Goal: Task Accomplishment & Management: Use online tool/utility

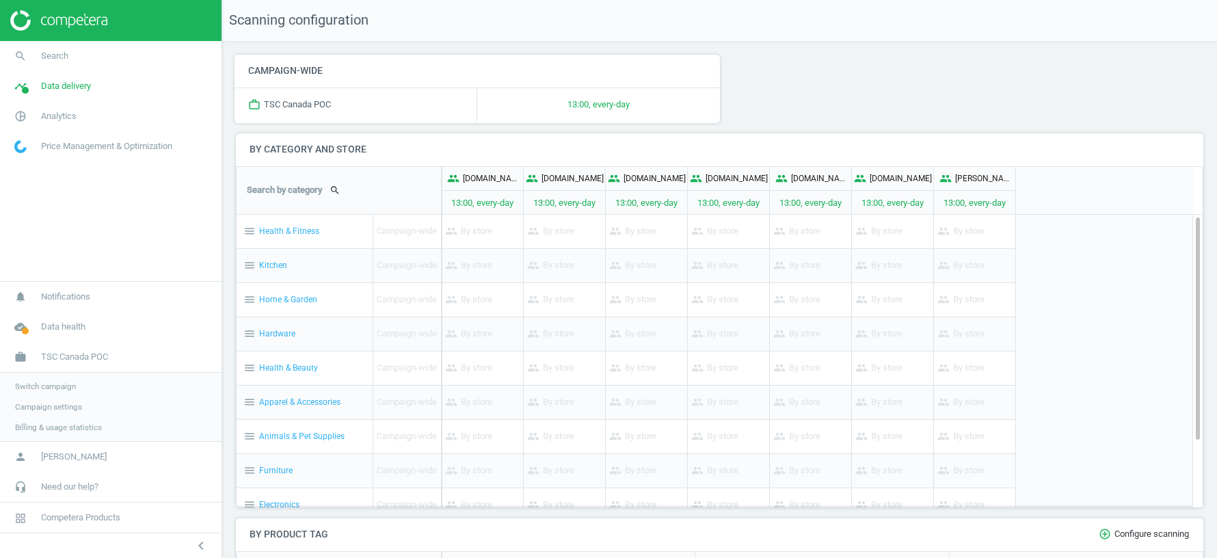
click at [61, 388] on span "Switch campaign" at bounding box center [45, 386] width 61 height 11
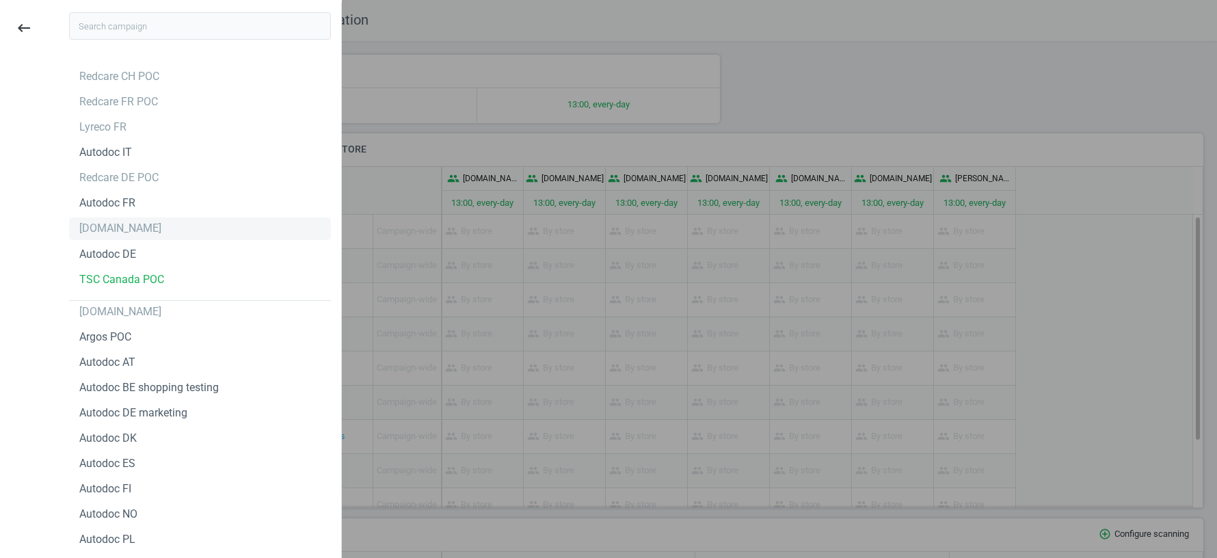
click at [114, 232] on div "[DOMAIN_NAME]" at bounding box center [120, 228] width 82 height 15
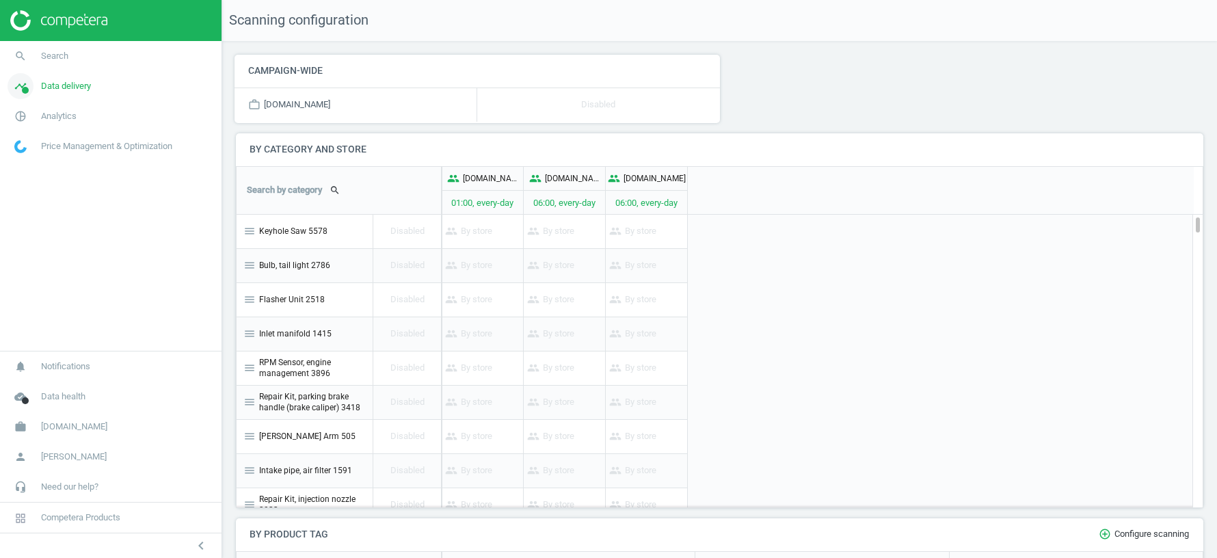
click at [71, 89] on span "Data delivery" at bounding box center [66, 86] width 50 height 12
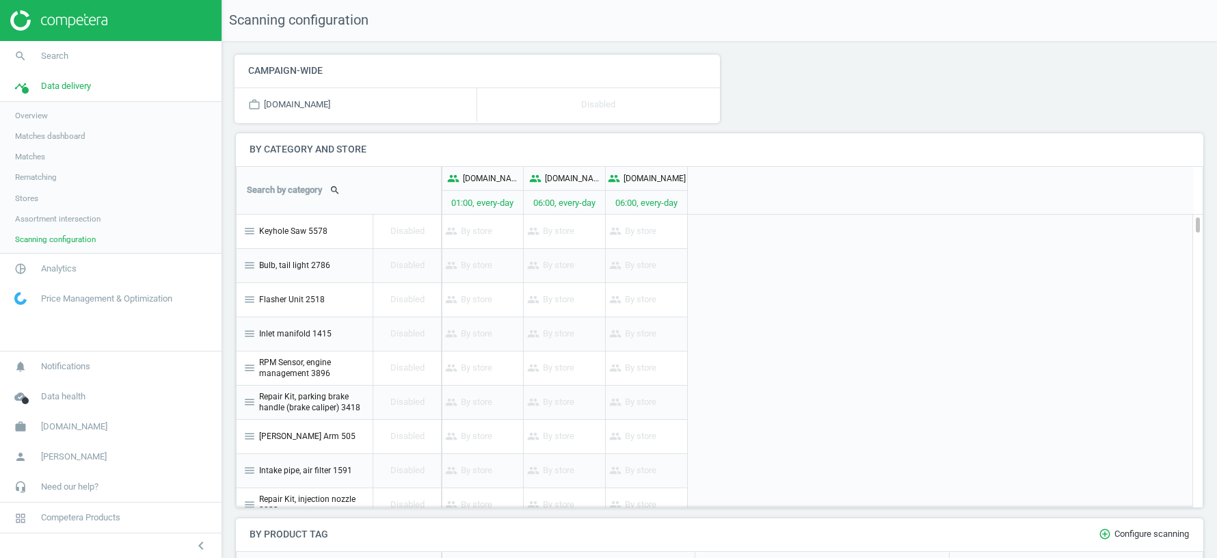
click at [24, 198] on span "Stores" at bounding box center [26, 198] width 23 height 11
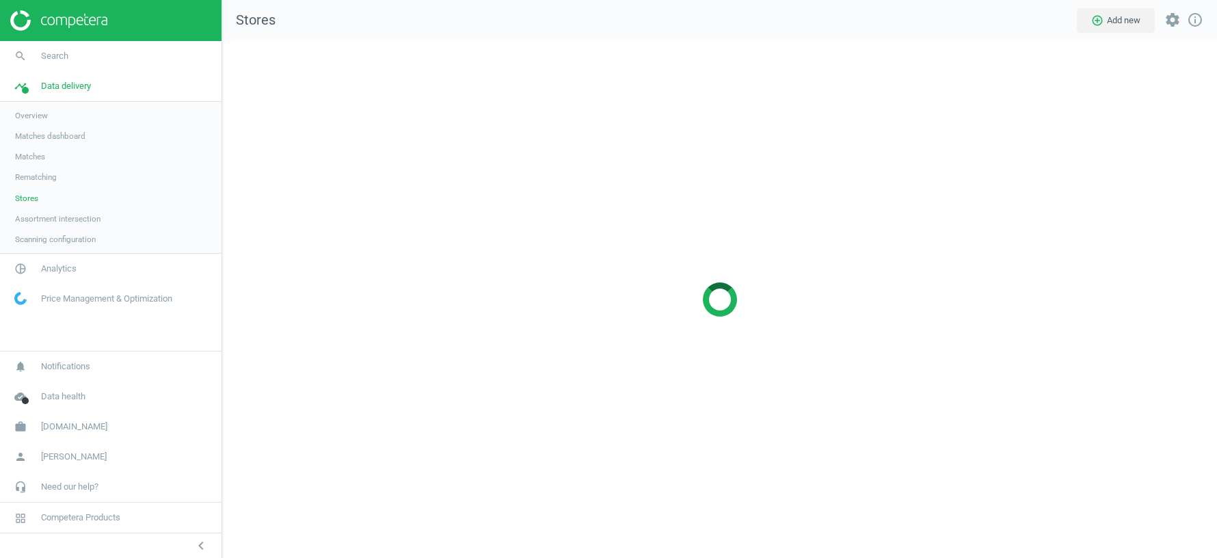
scroll to position [517, 994]
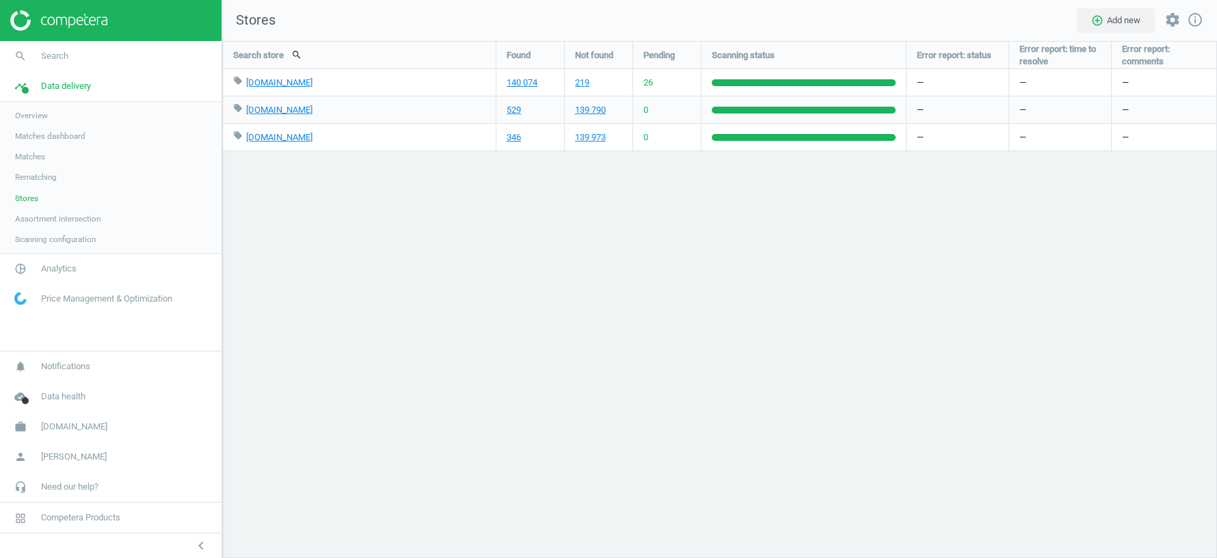
click at [33, 153] on span "Matches" at bounding box center [30, 156] width 30 height 11
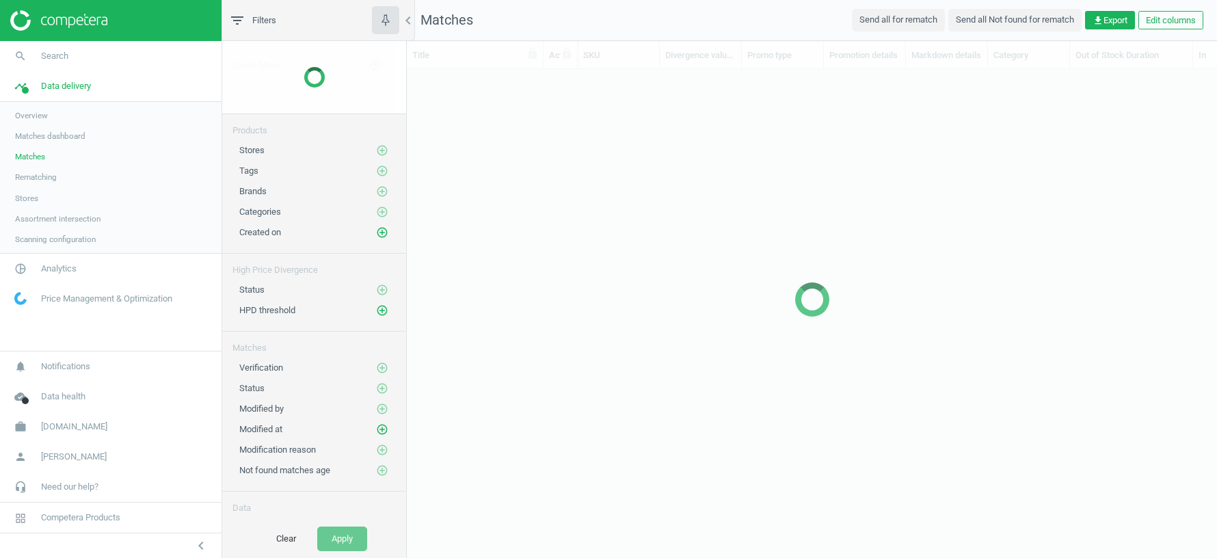
scroll to position [488, 810]
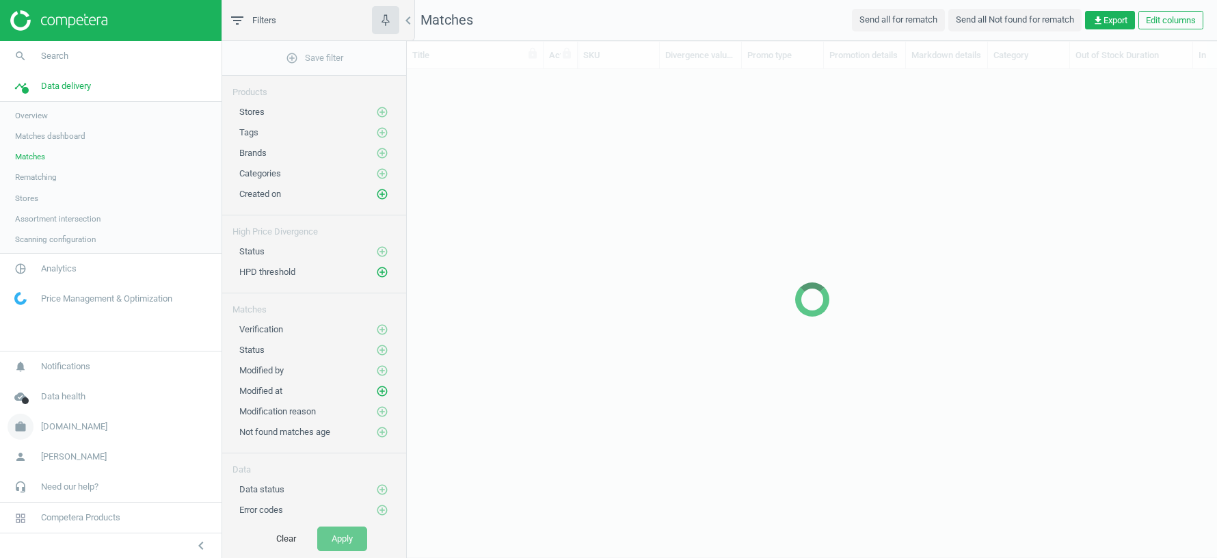
click at [56, 425] on span "[DOMAIN_NAME]" at bounding box center [74, 426] width 66 height 12
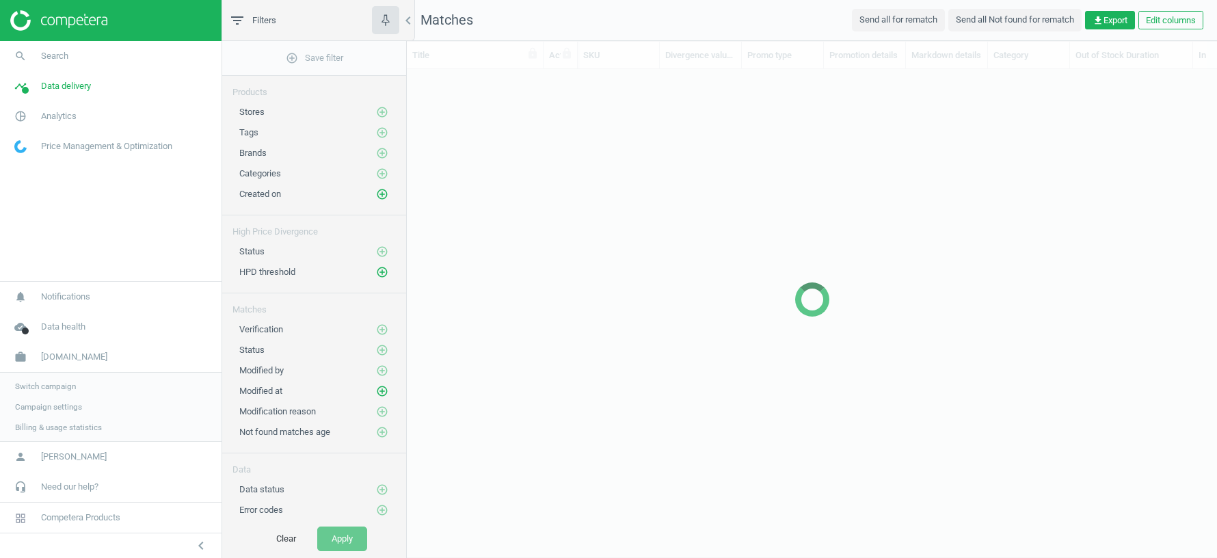
click at [51, 388] on span "Switch campaign" at bounding box center [45, 386] width 61 height 11
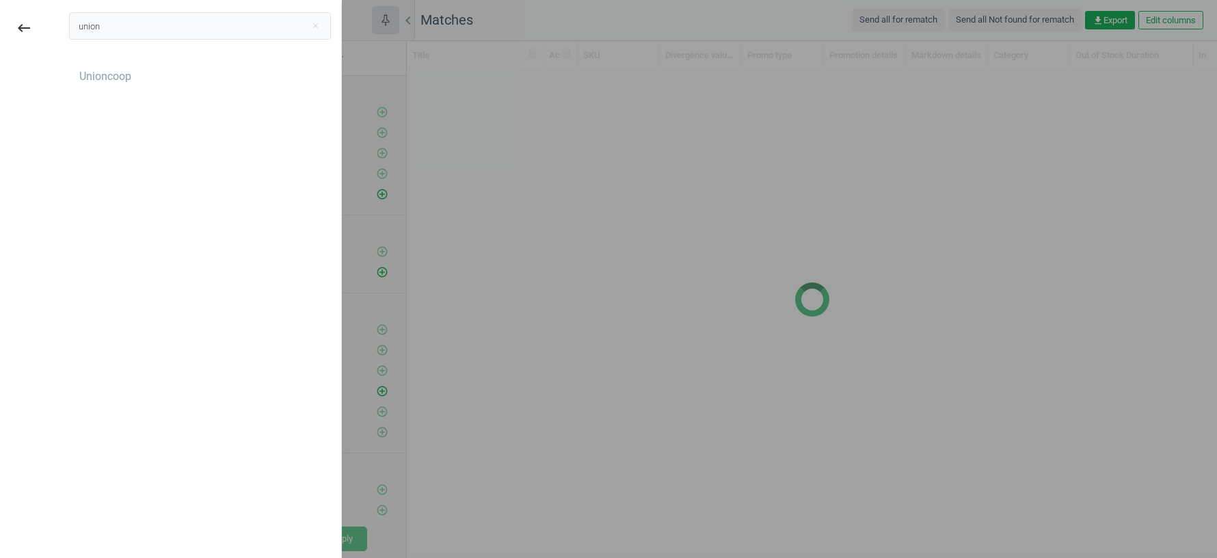
scroll to position [463, 810]
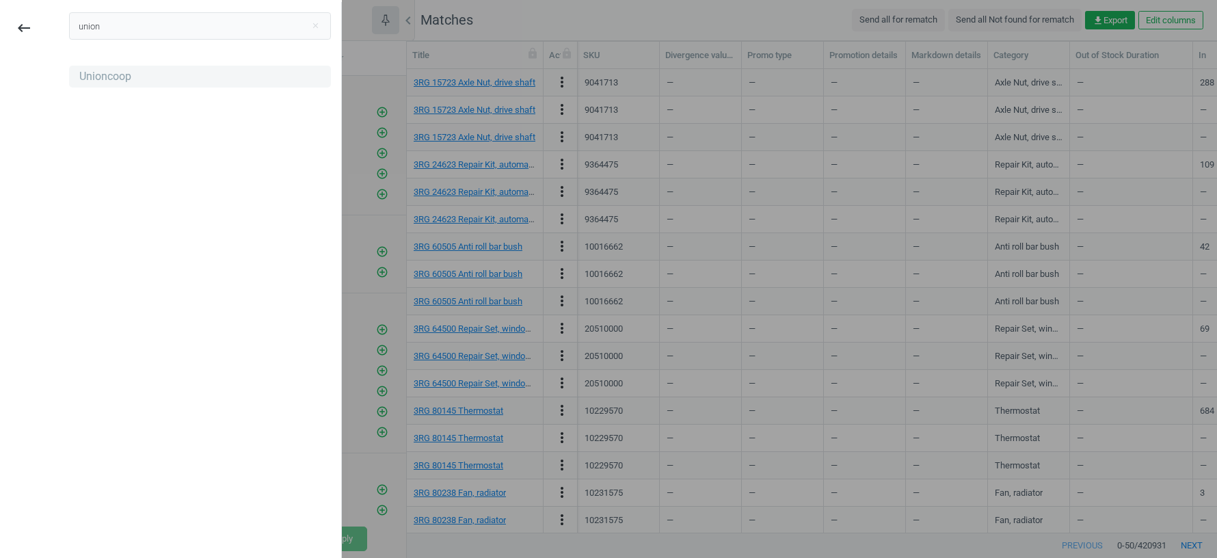
type input "union"
click at [105, 72] on div "Unioncoop" at bounding box center [105, 76] width 52 height 15
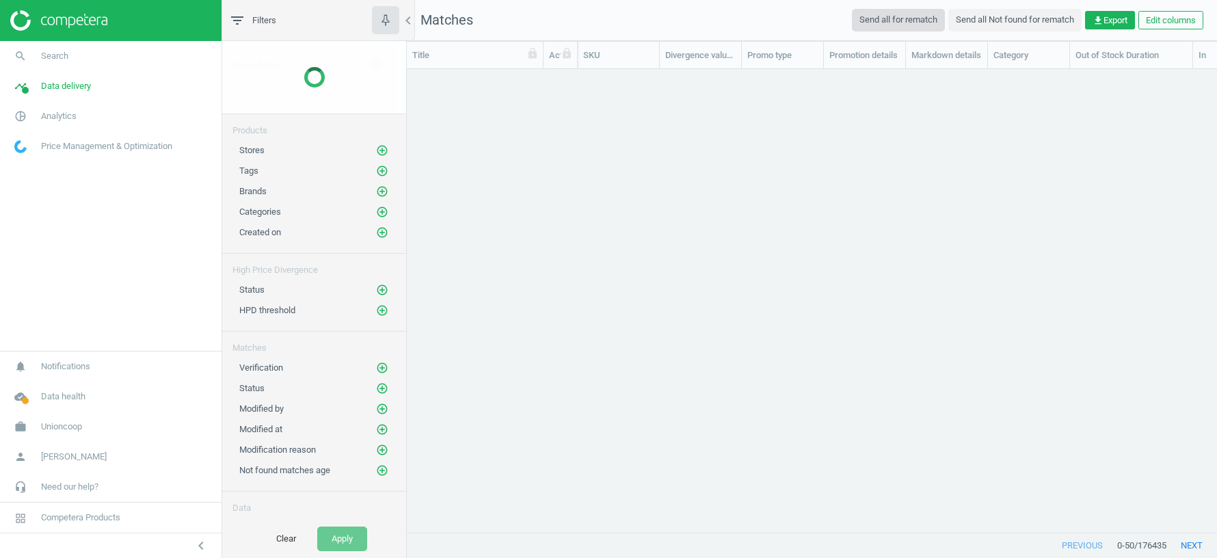
scroll to position [463, 810]
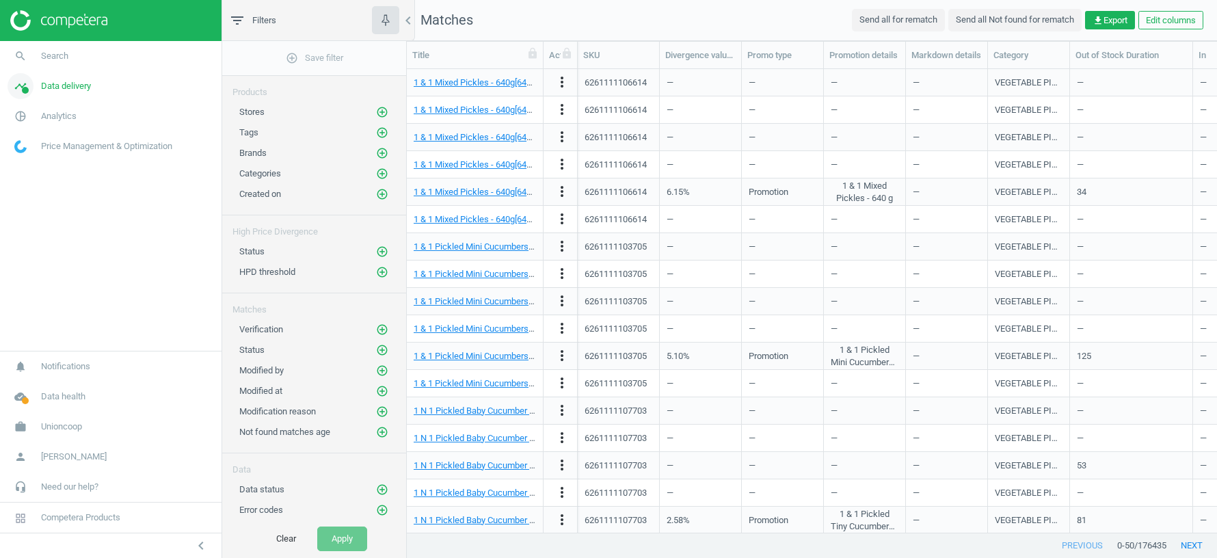
click at [73, 89] on span "Data delivery" at bounding box center [66, 86] width 50 height 12
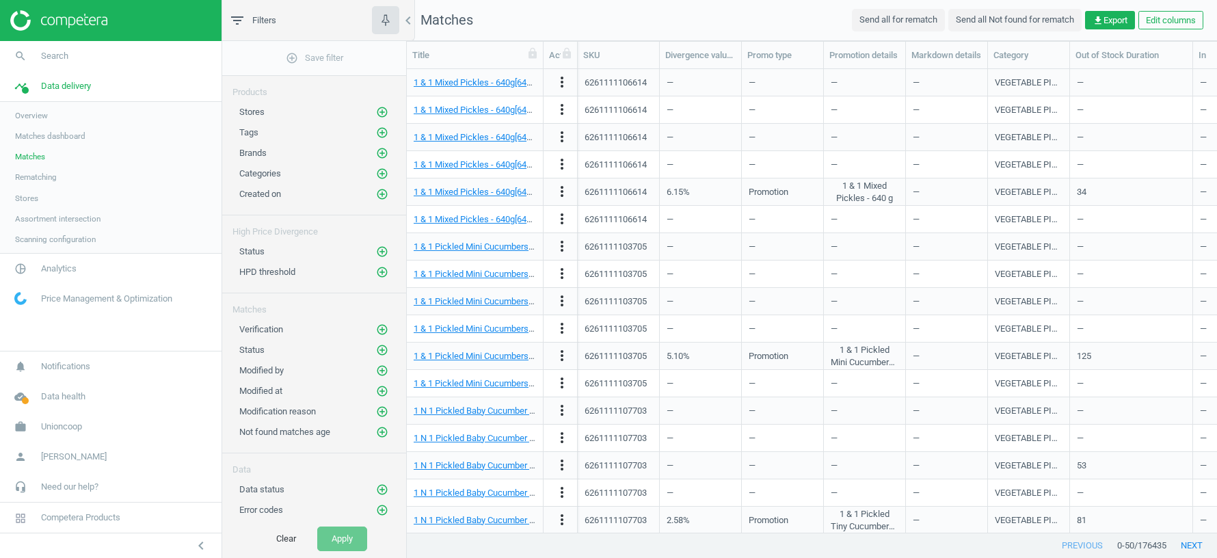
click at [33, 176] on span "Rematching" at bounding box center [36, 177] width 42 height 11
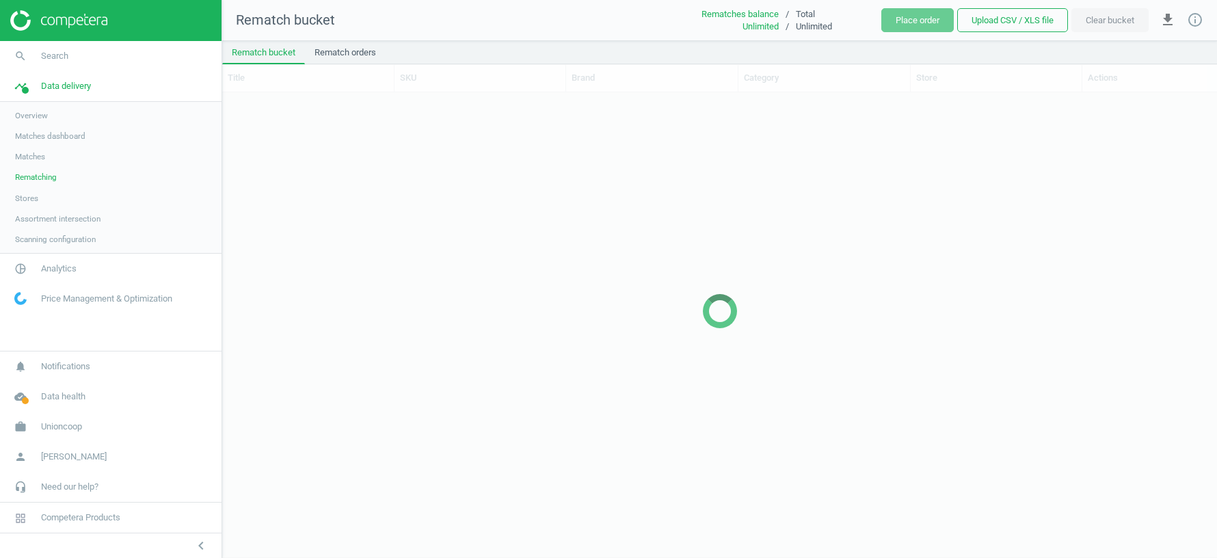
scroll to position [465, 994]
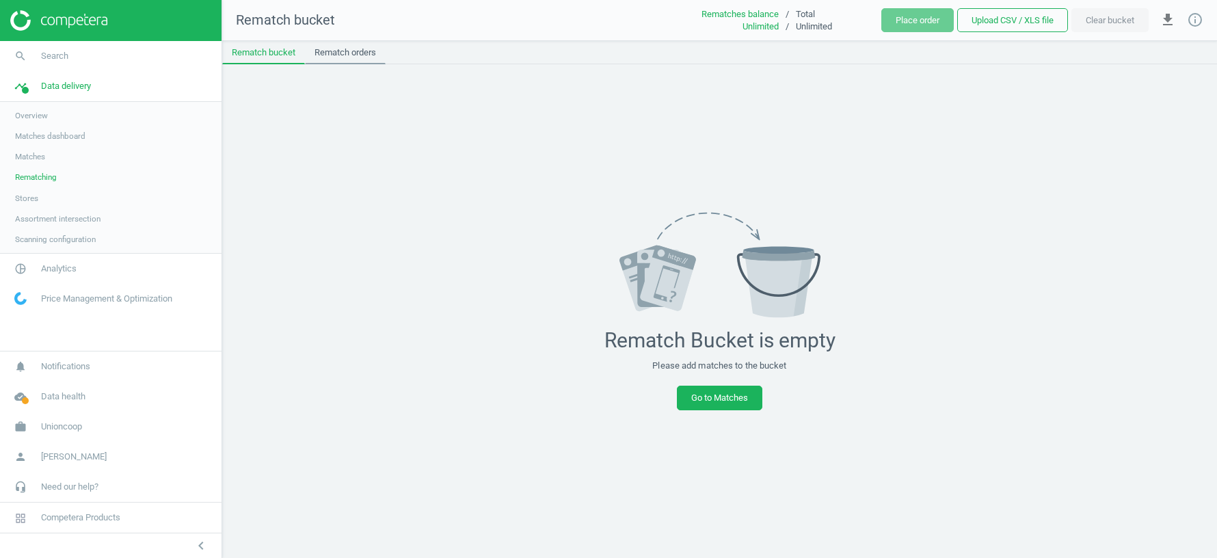
click at [351, 55] on link "Rematch orders" at bounding box center [345, 52] width 81 height 23
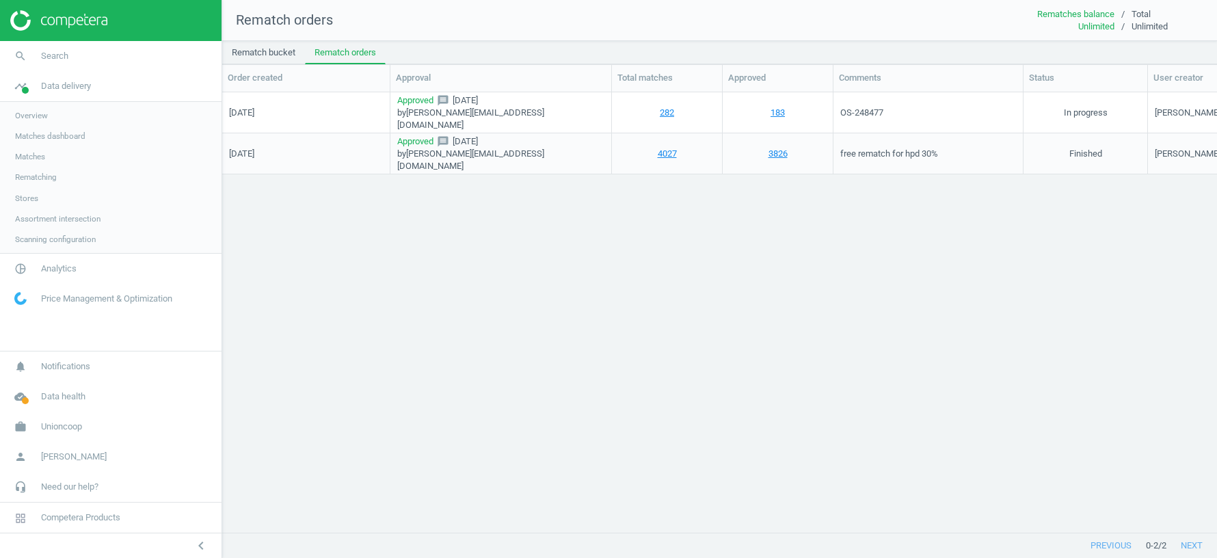
click at [38, 193] on span "Stores" at bounding box center [26, 198] width 23 height 11
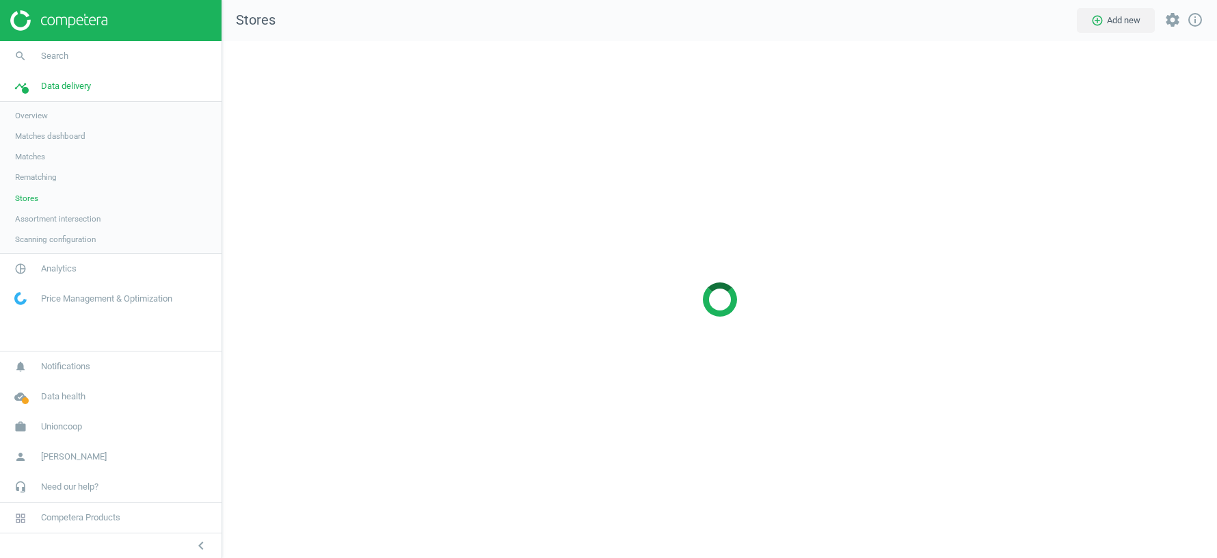
scroll to position [517, 994]
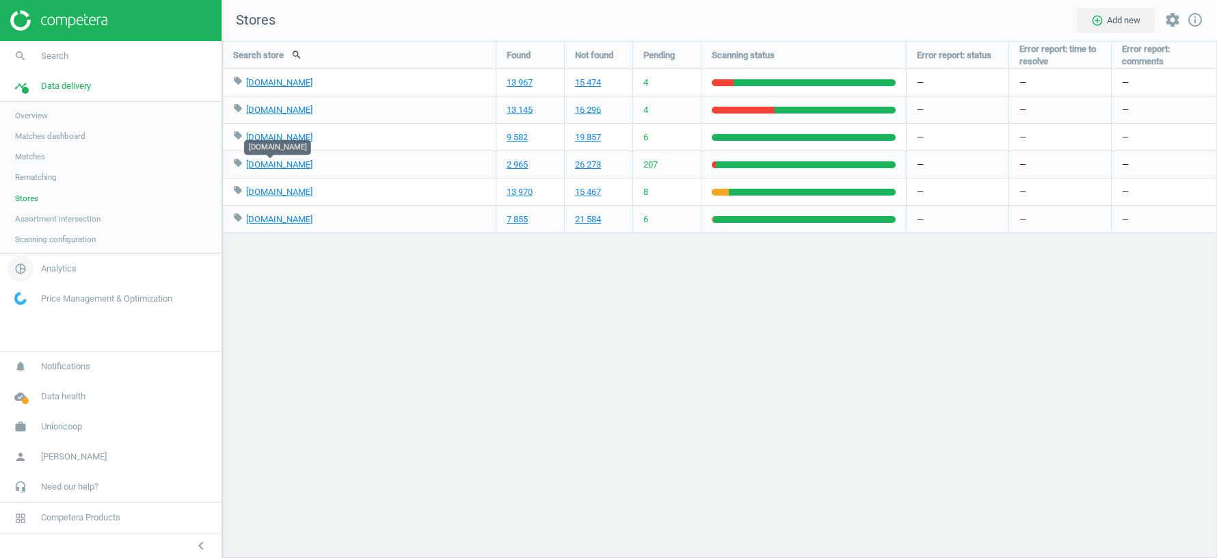
click at [59, 267] on span "Analytics" at bounding box center [59, 268] width 36 height 12
click at [38, 165] on span "Products" at bounding box center [31, 166] width 32 height 11
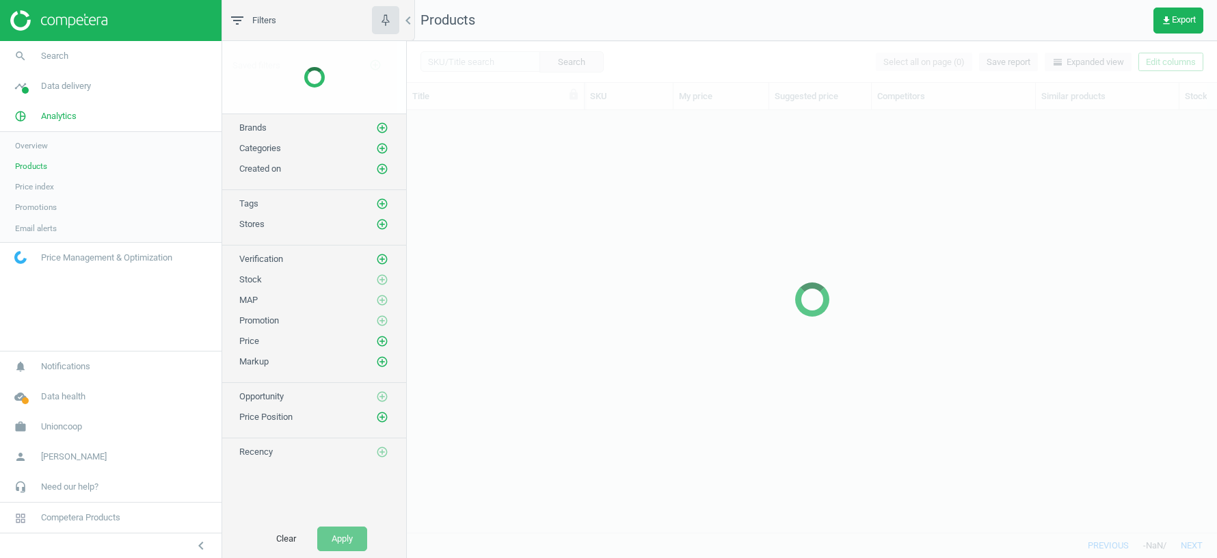
scroll to position [422, 810]
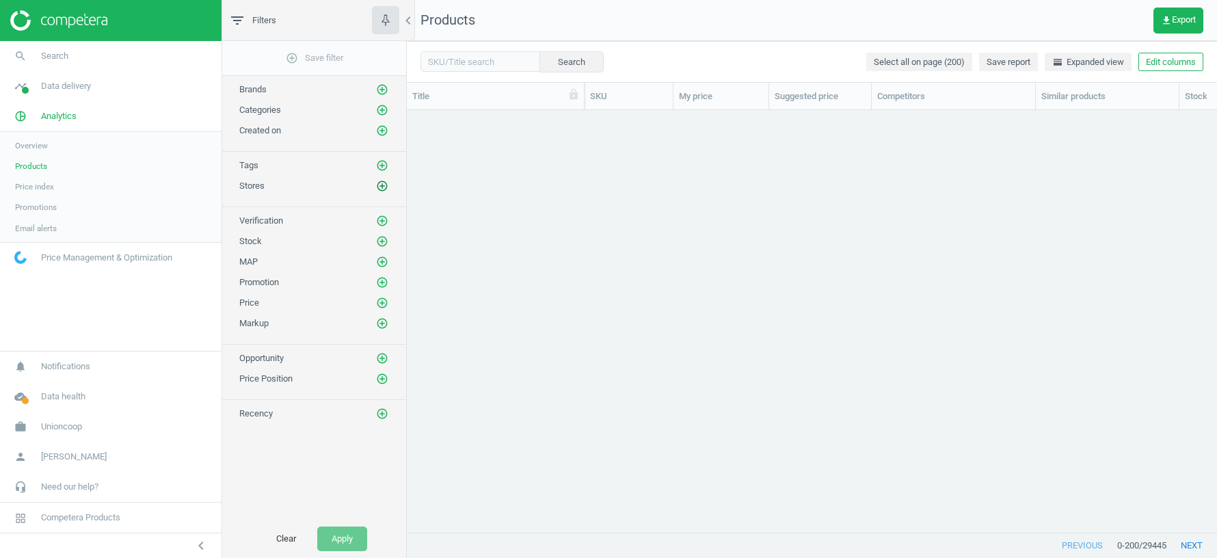
click at [385, 181] on icon "add_circle_outline" at bounding box center [382, 186] width 12 height 12
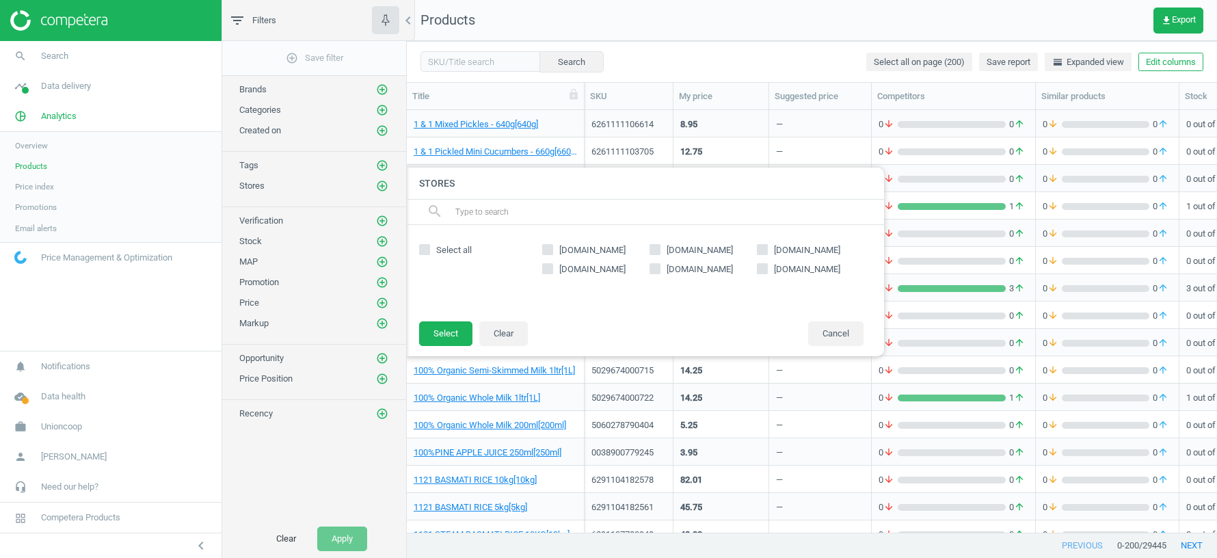
click at [546, 268] on input "talabat.com" at bounding box center [547, 269] width 9 height 9
checkbox input "true"
click at [449, 327] on button "Select" at bounding box center [445, 333] width 53 height 25
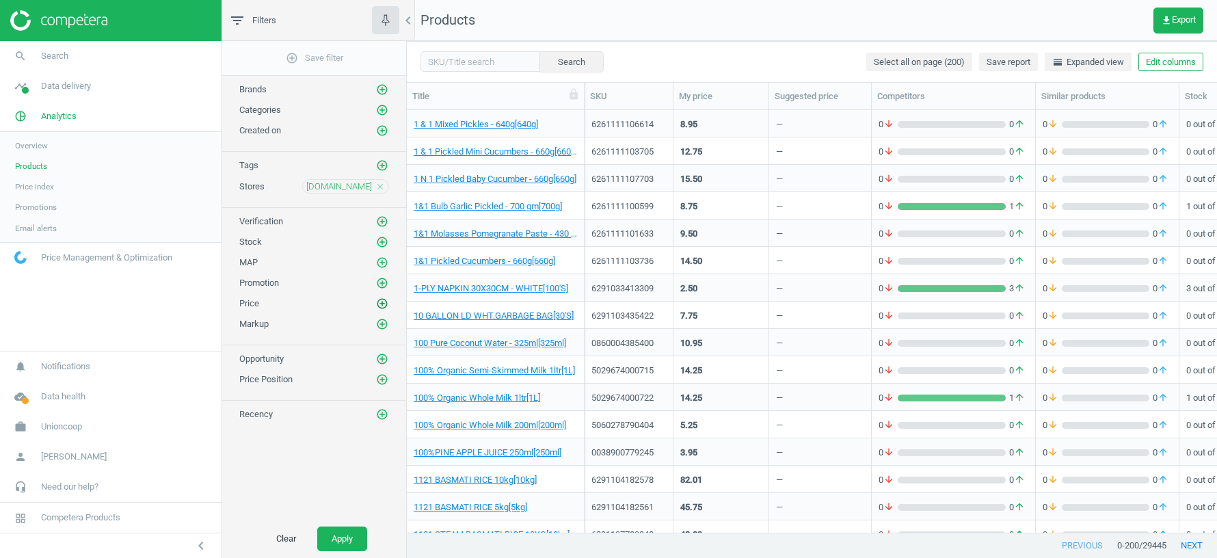
click at [383, 297] on icon "add_circle_outline" at bounding box center [382, 303] width 12 height 12
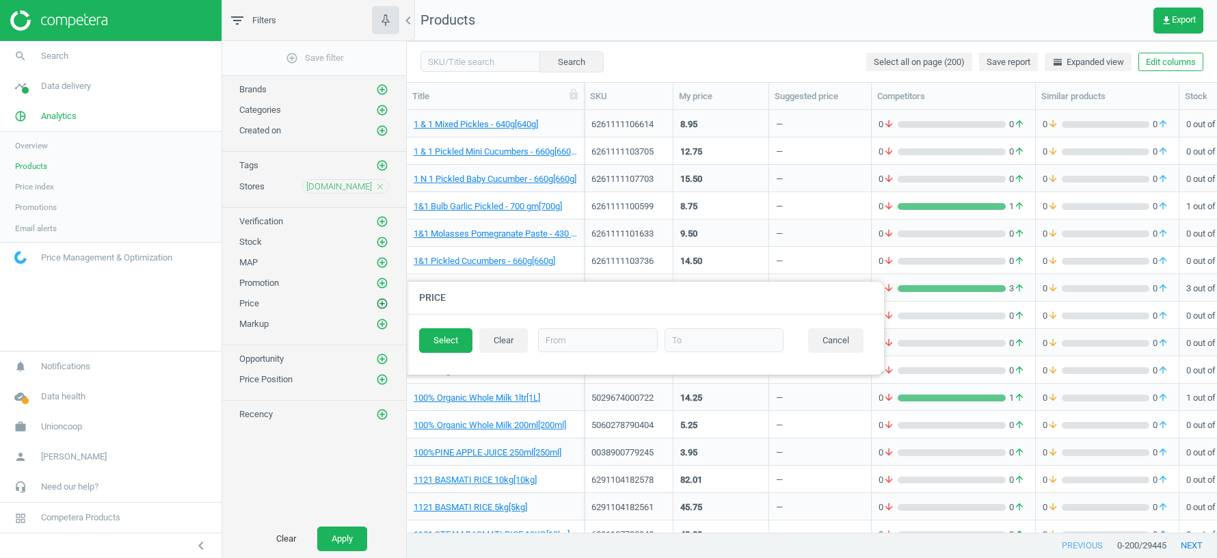
click at [383, 297] on icon "add_circle_outline" at bounding box center [382, 303] width 12 height 12
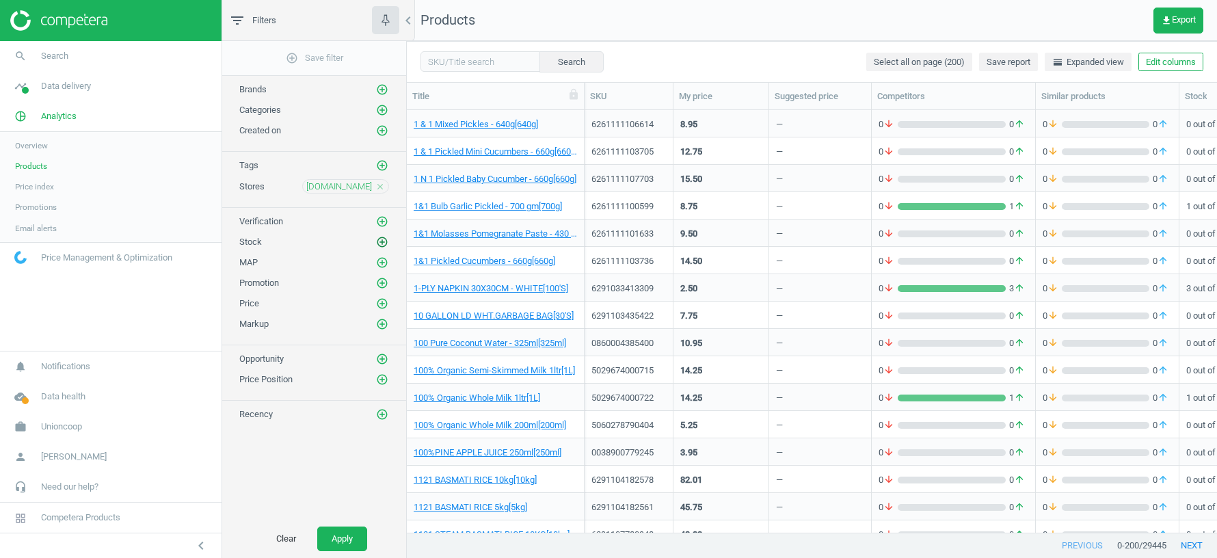
click at [383, 236] on icon "add_circle_outline" at bounding box center [382, 242] width 12 height 12
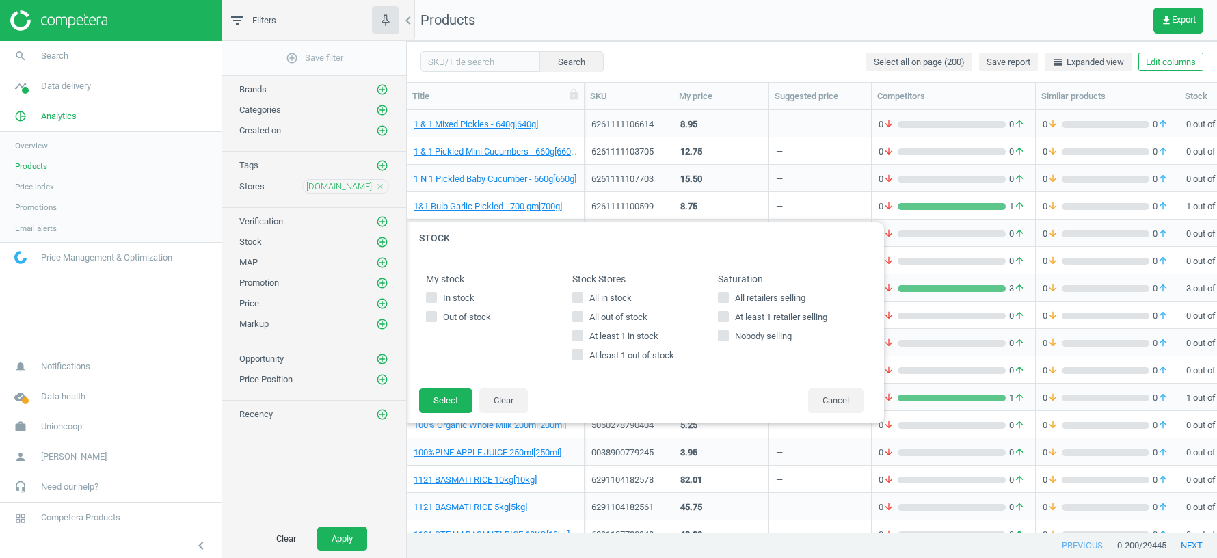
click at [580, 336] on input "At least 1 in stock" at bounding box center [577, 335] width 9 height 9
checkbox input "true"
click at [439, 394] on button "Select" at bounding box center [445, 400] width 53 height 25
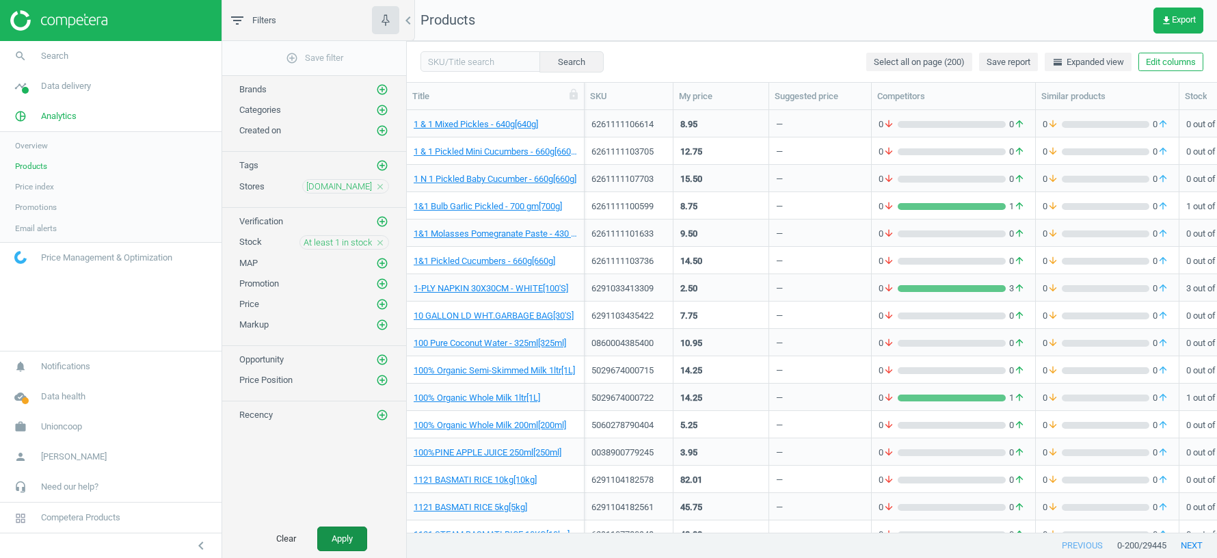
click at [344, 537] on button "Apply" at bounding box center [342, 538] width 50 height 25
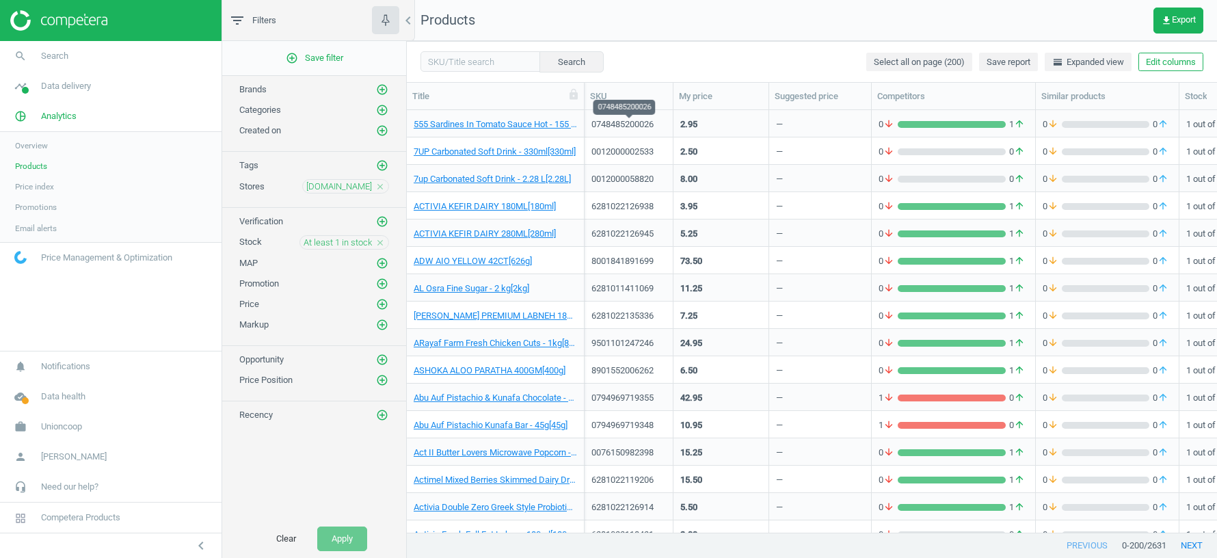
click at [632, 126] on div "0748485200026" at bounding box center [628, 124] width 74 height 12
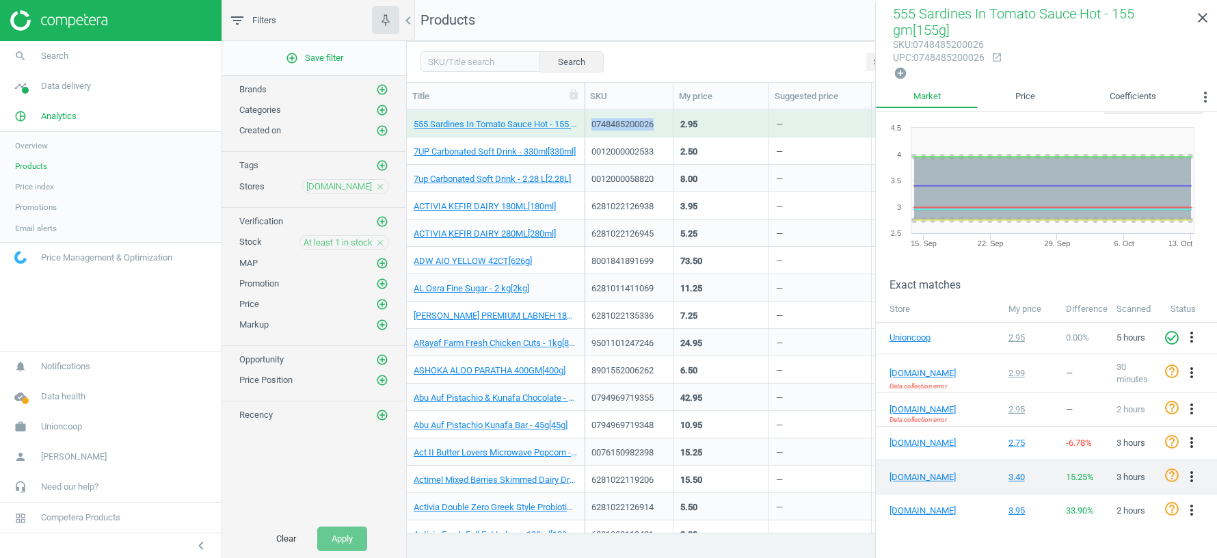
scroll to position [40, 0]
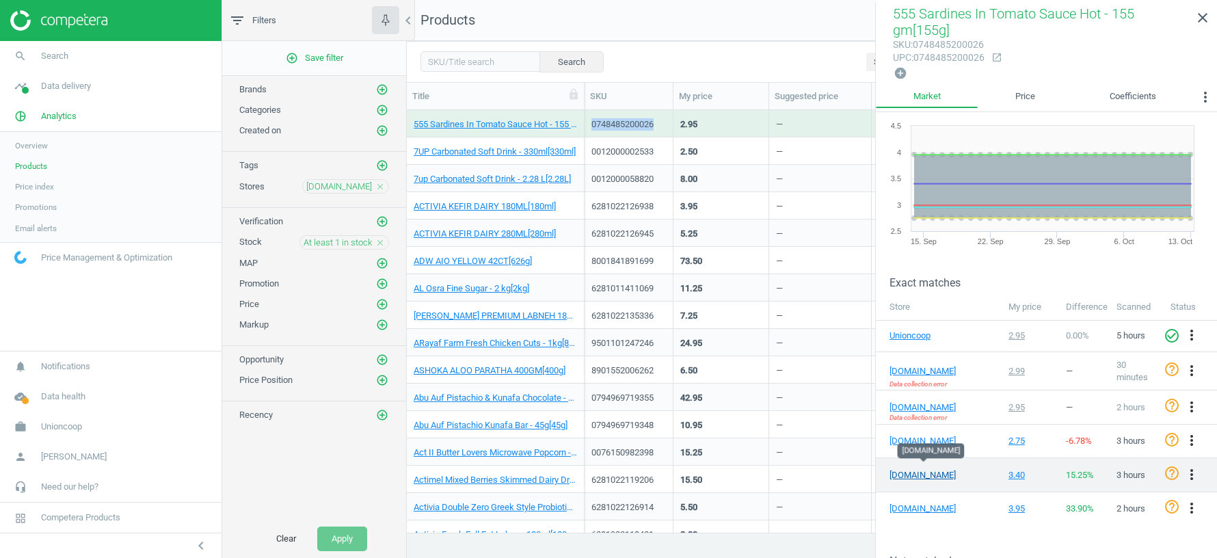
click at [906, 469] on link "talabat.com" at bounding box center [923, 475] width 68 height 12
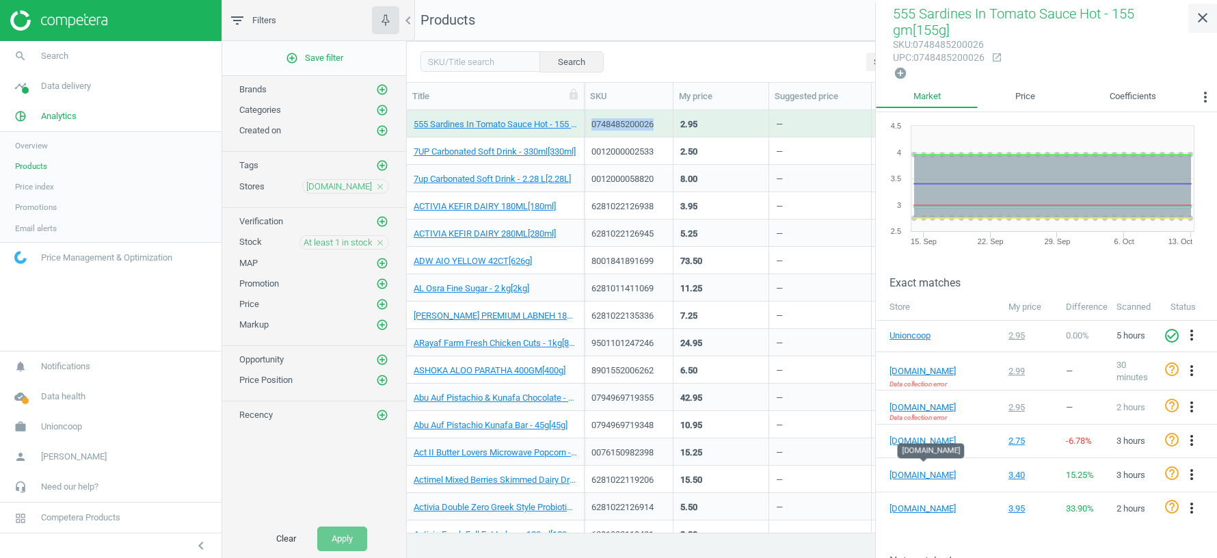
click at [1204, 19] on icon "close" at bounding box center [1202, 18] width 16 height 16
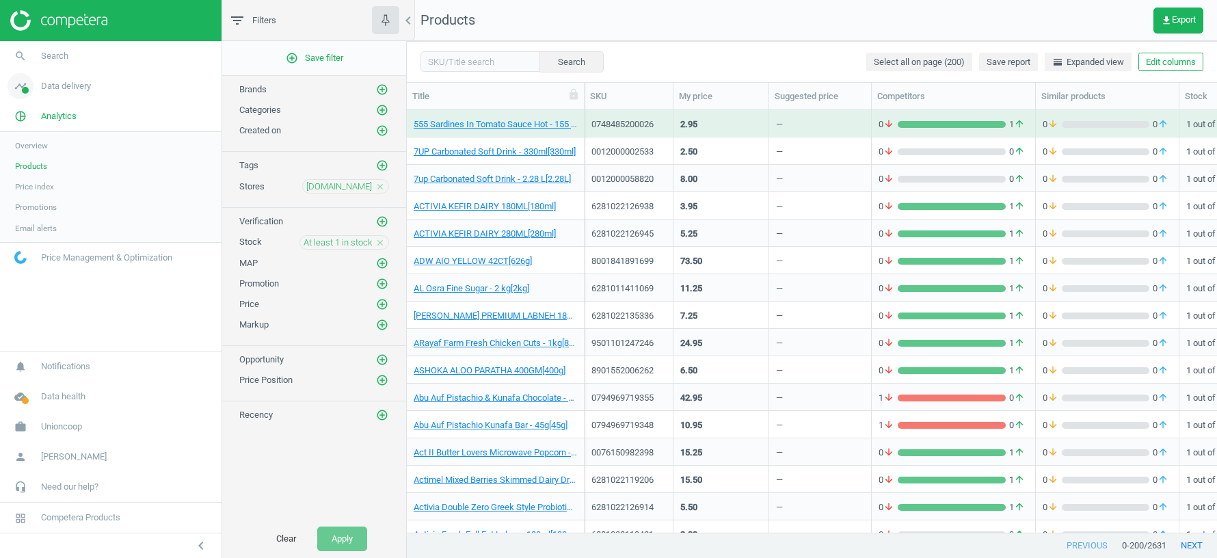
click at [72, 94] on link "timeline Data delivery" at bounding box center [110, 86] width 221 height 30
click at [34, 196] on span "Stores" at bounding box center [26, 198] width 23 height 11
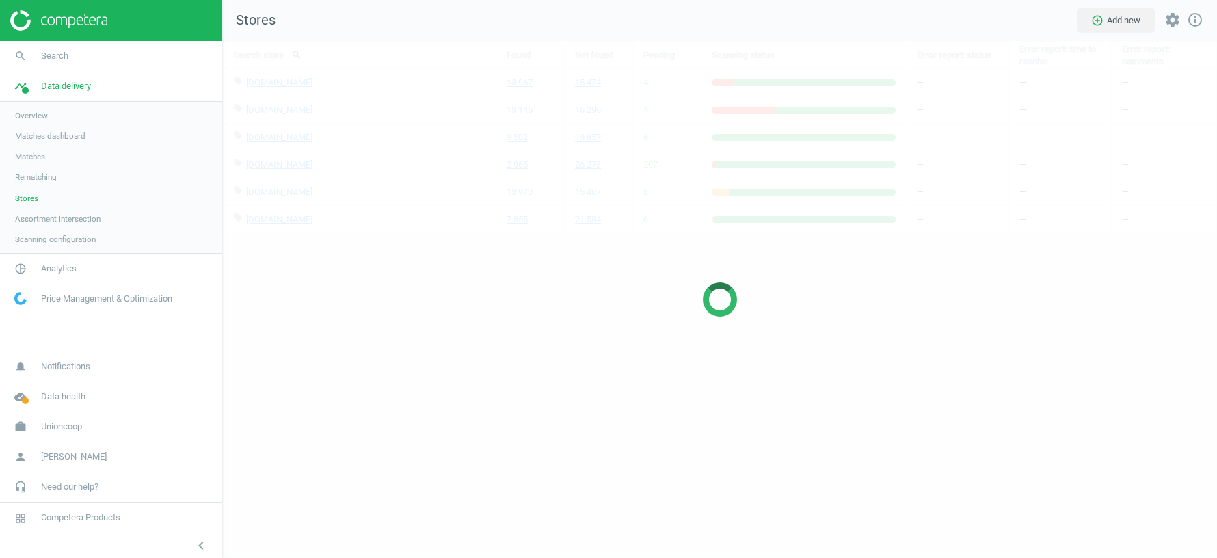
scroll to position [517, 994]
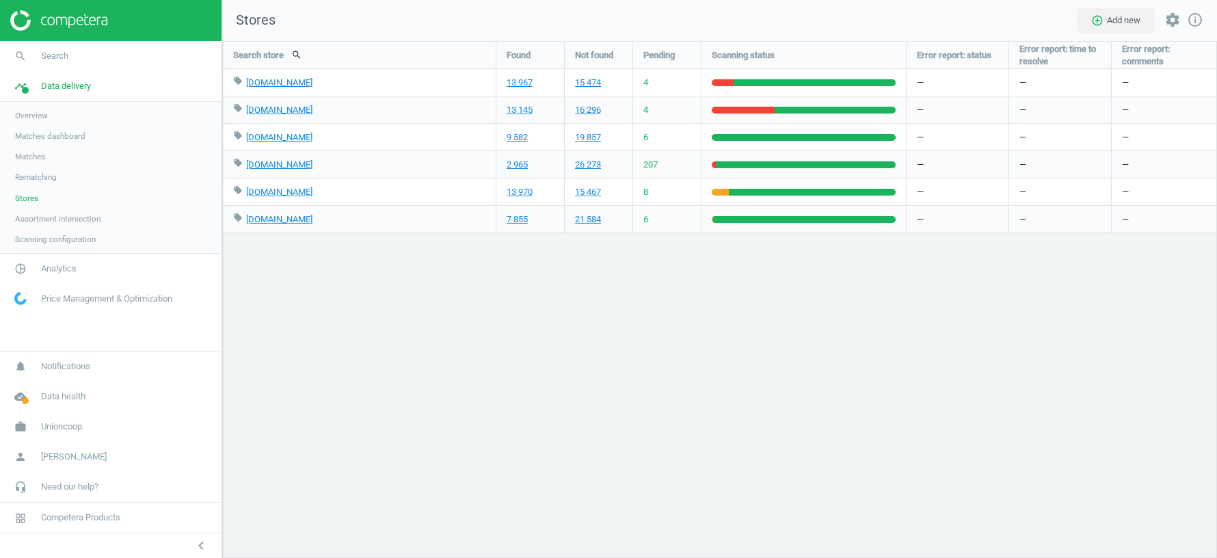
click at [36, 178] on span "Rematching" at bounding box center [36, 177] width 42 height 11
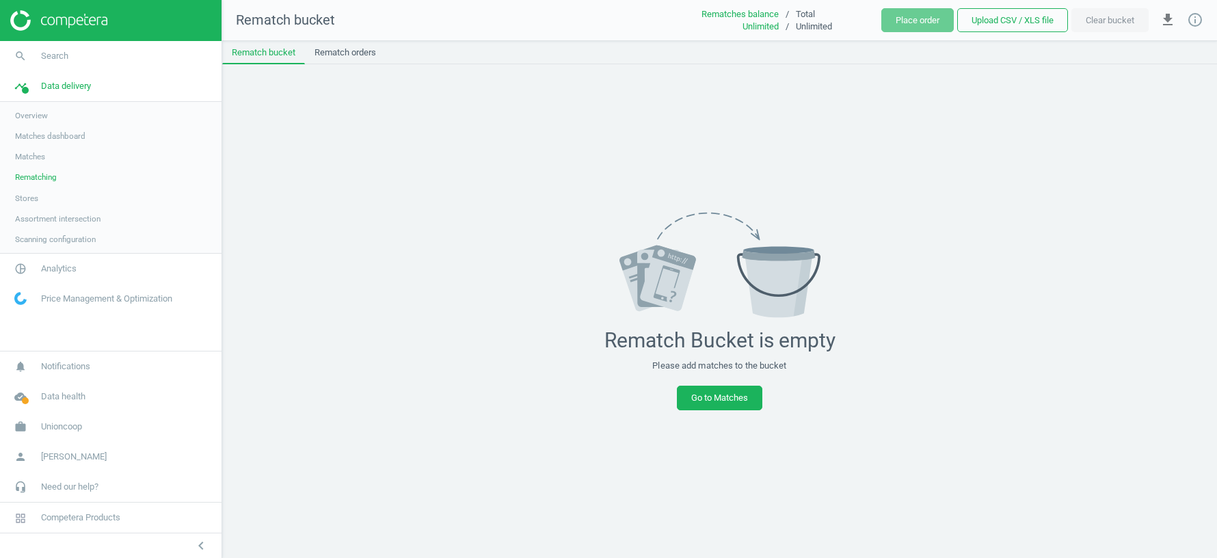
click at [349, 65] on div "Rematch Bucket is empty Please add matches to the bucket Go to Matches" at bounding box center [719, 310] width 994 height 493
click at [347, 58] on link "Rematch orders" at bounding box center [345, 52] width 81 height 23
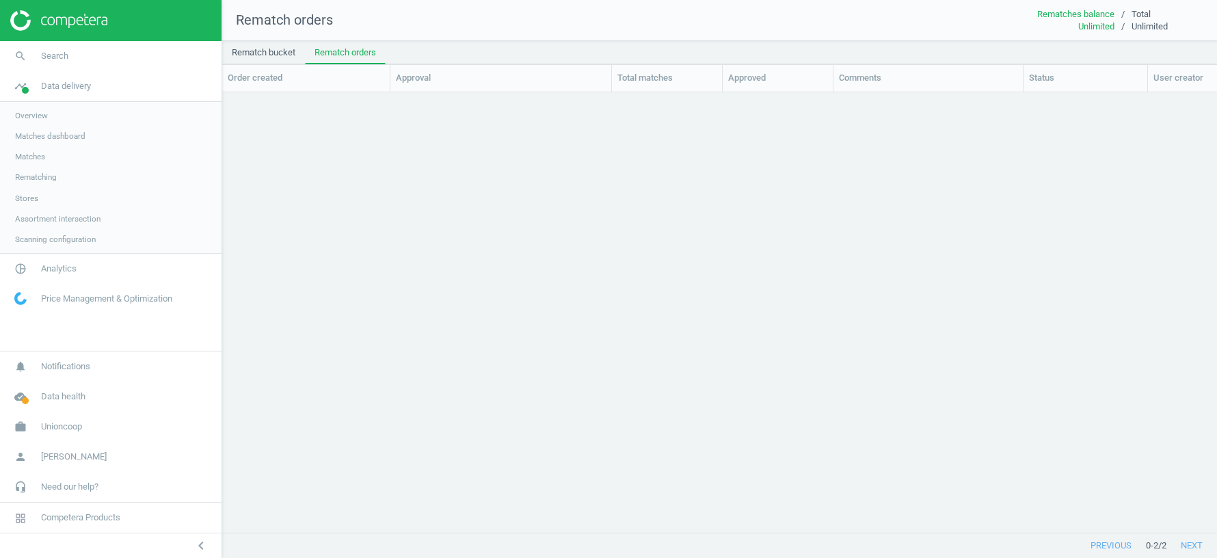
scroll to position [441, 994]
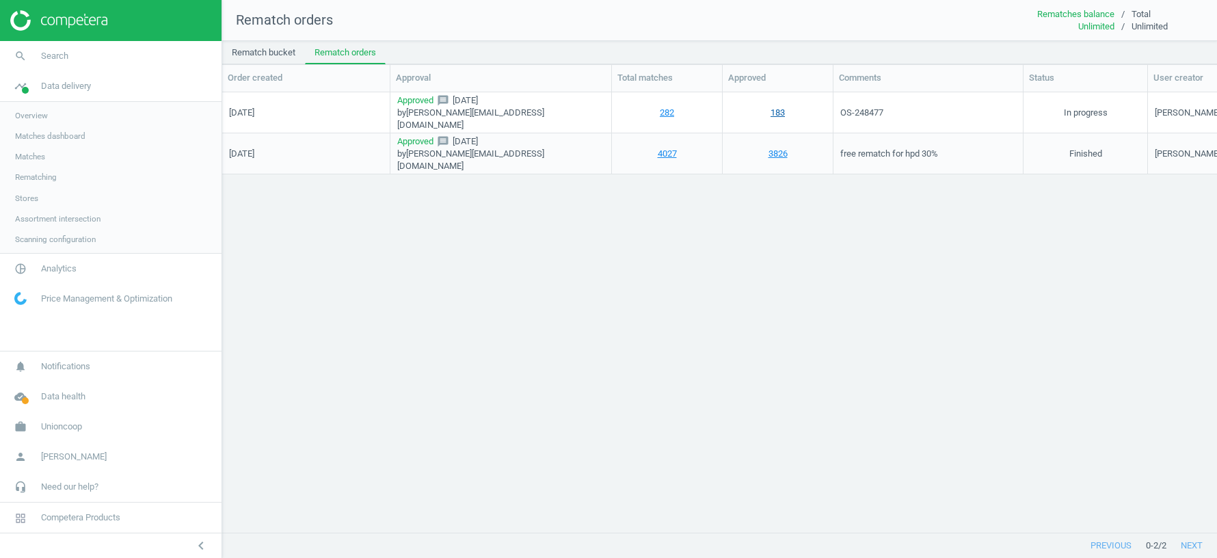
click at [774, 110] on link "183" at bounding box center [777, 112] width 14 height 12
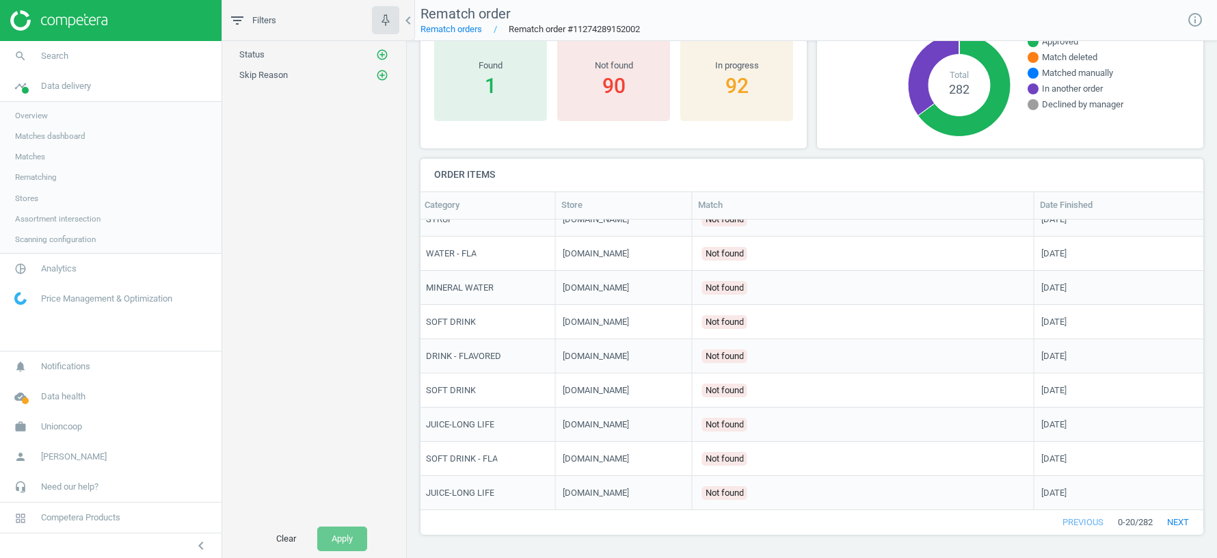
scroll to position [0, 395]
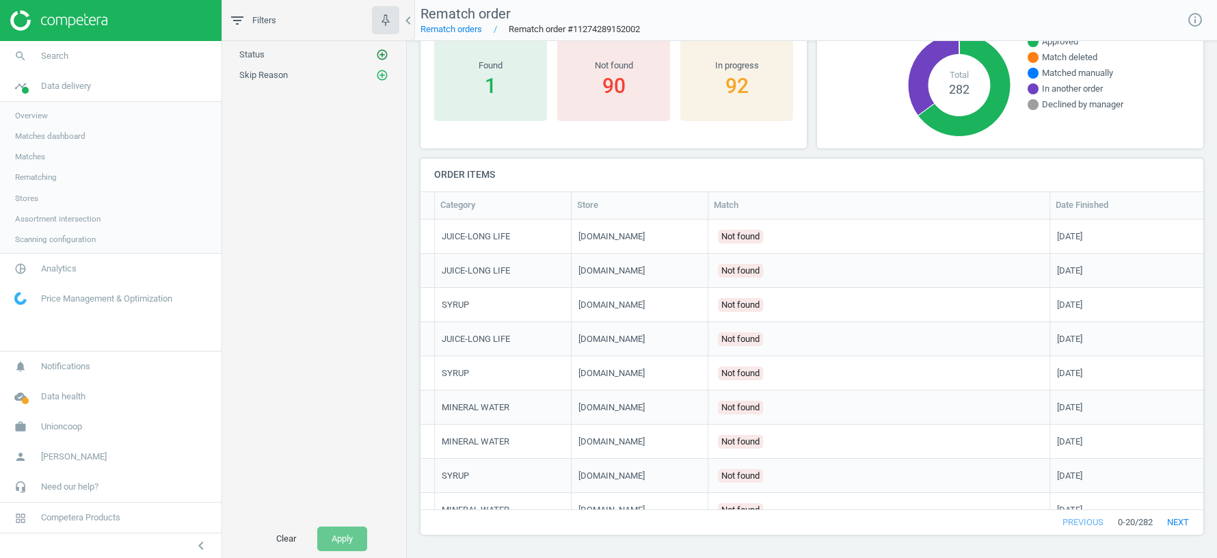
click at [383, 53] on icon "add_circle_outline" at bounding box center [382, 55] width 12 height 12
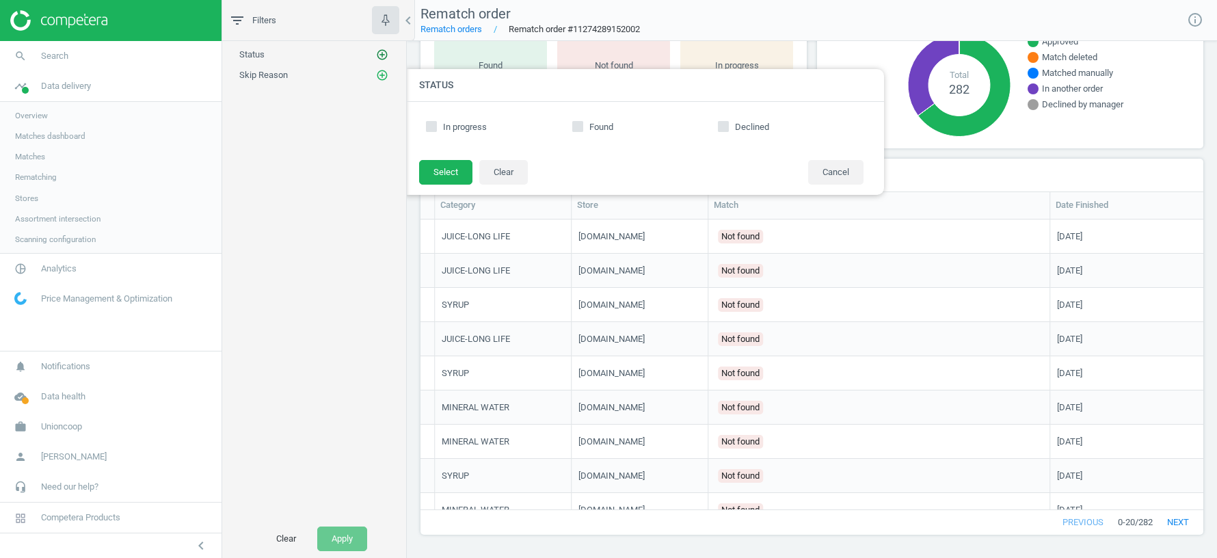
click at [383, 53] on icon "add_circle_outline" at bounding box center [382, 55] width 12 height 12
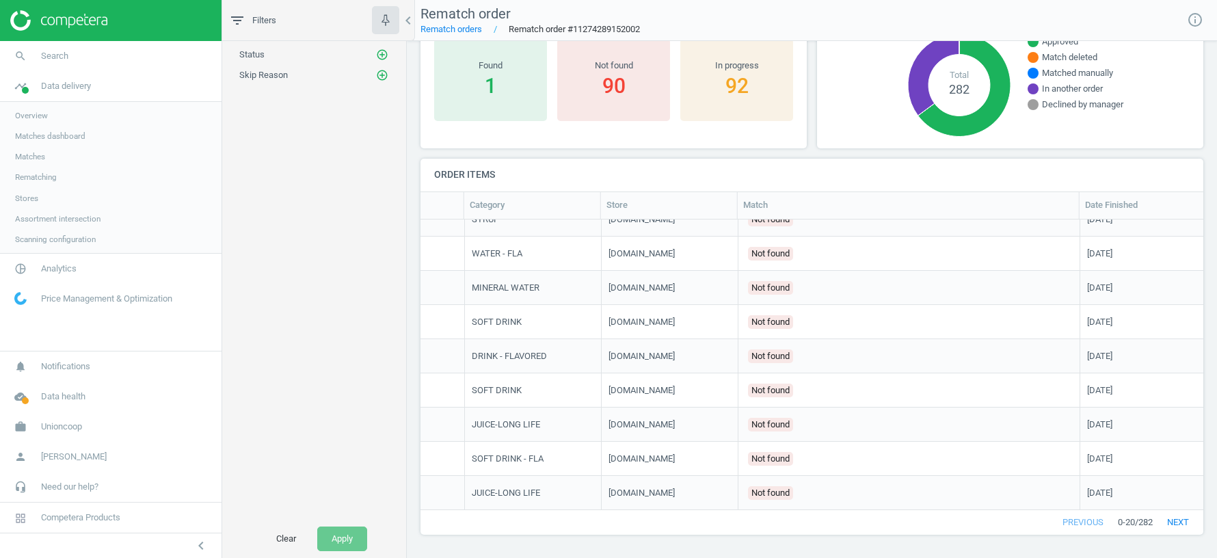
scroll to position [0, 357]
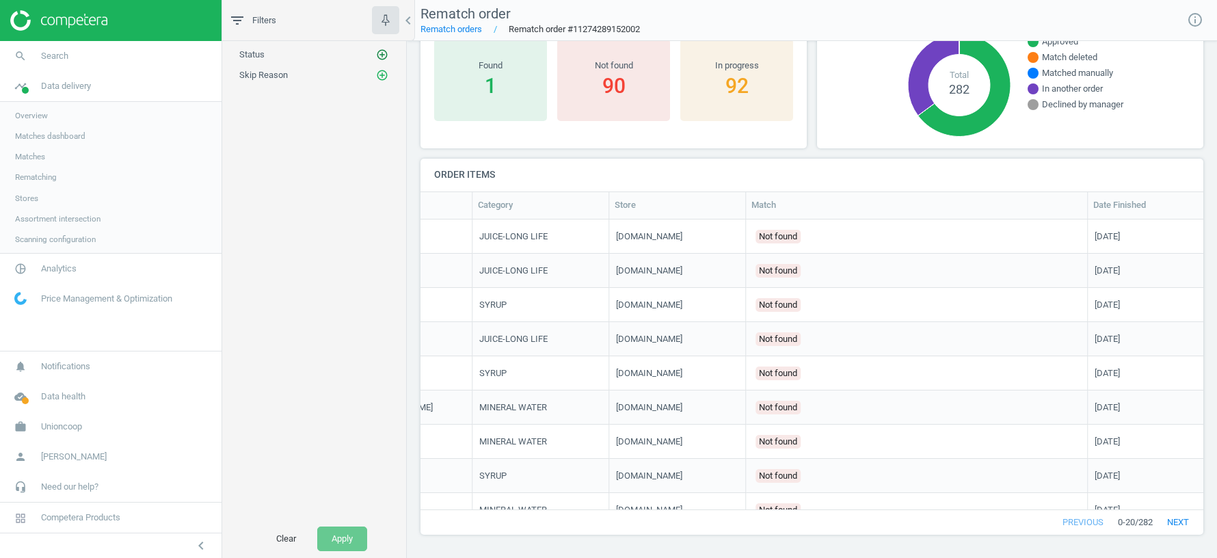
click at [385, 54] on icon "add_circle_outline" at bounding box center [382, 55] width 12 height 12
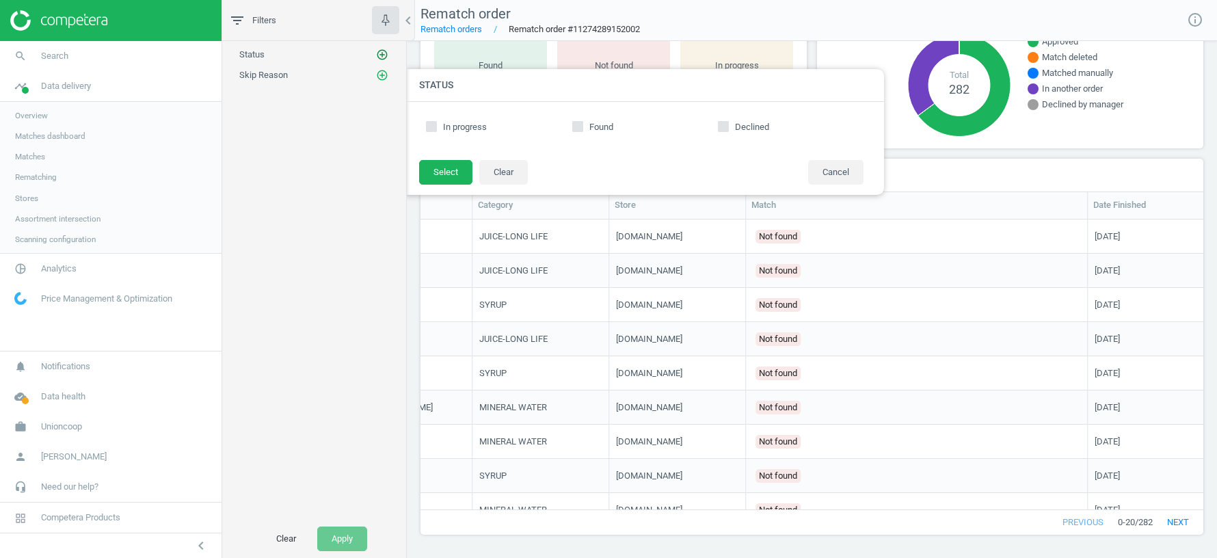
click at [383, 52] on icon "add_circle_outline" at bounding box center [382, 55] width 12 height 12
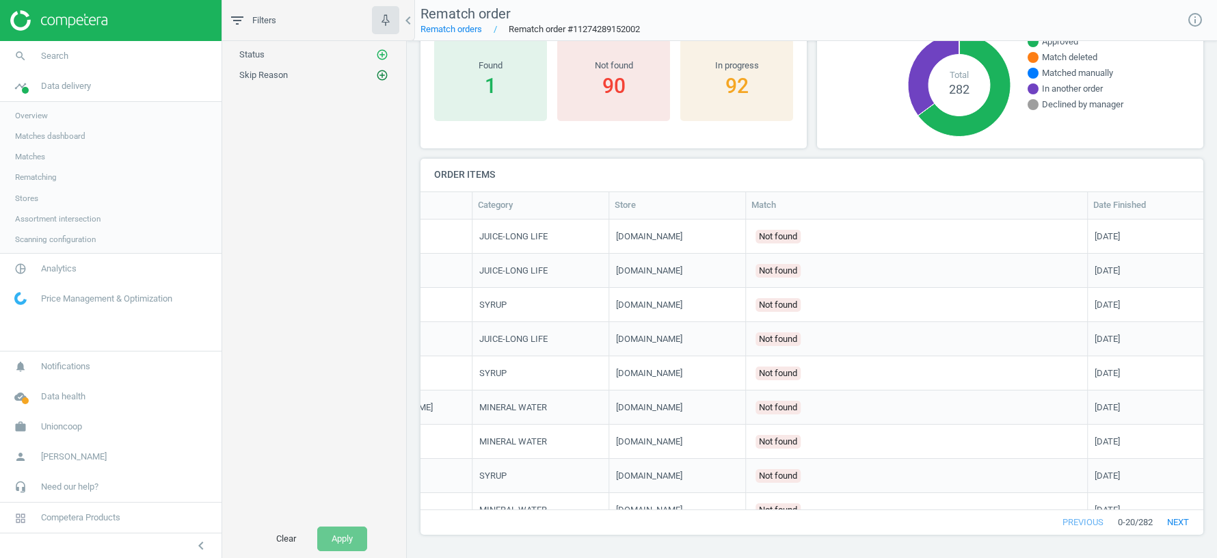
click at [385, 70] on icon "add_circle_outline" at bounding box center [382, 75] width 12 height 12
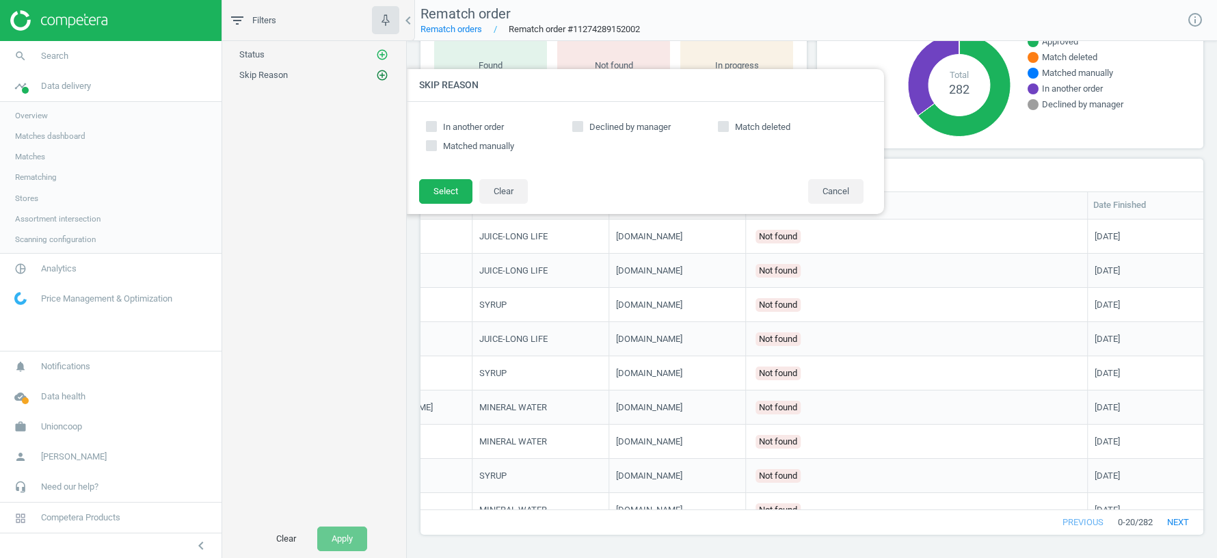
click at [381, 77] on icon "add_circle_outline" at bounding box center [382, 75] width 12 height 12
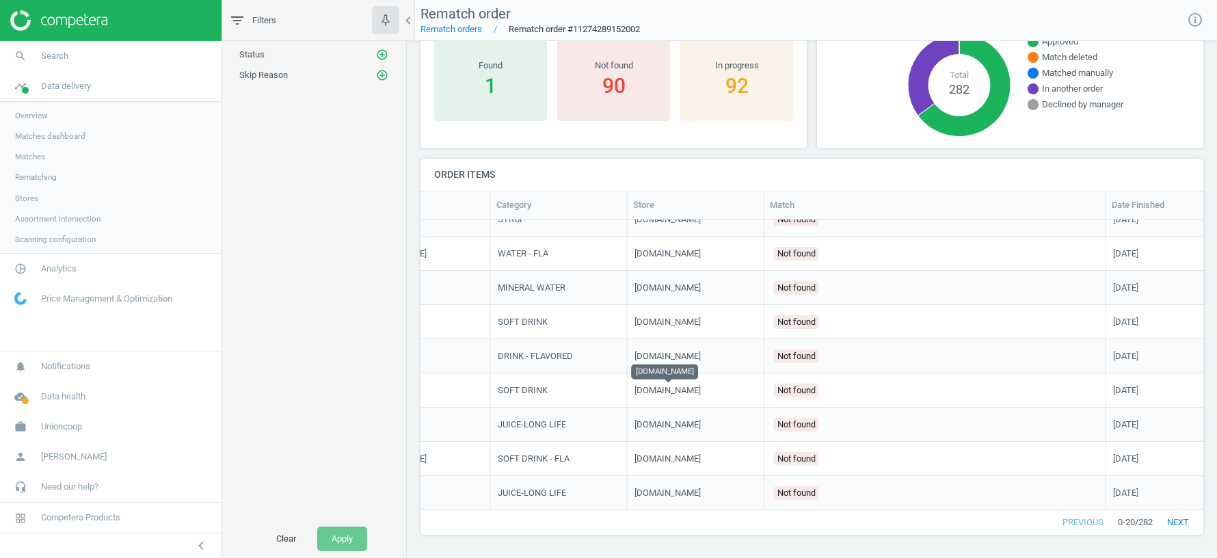
scroll to position [0, 338]
click at [1180, 523] on button "next" at bounding box center [1177, 522] width 51 height 25
click at [1176, 517] on button "next" at bounding box center [1177, 522] width 51 height 25
click at [1175, 520] on button "next" at bounding box center [1177, 522] width 51 height 25
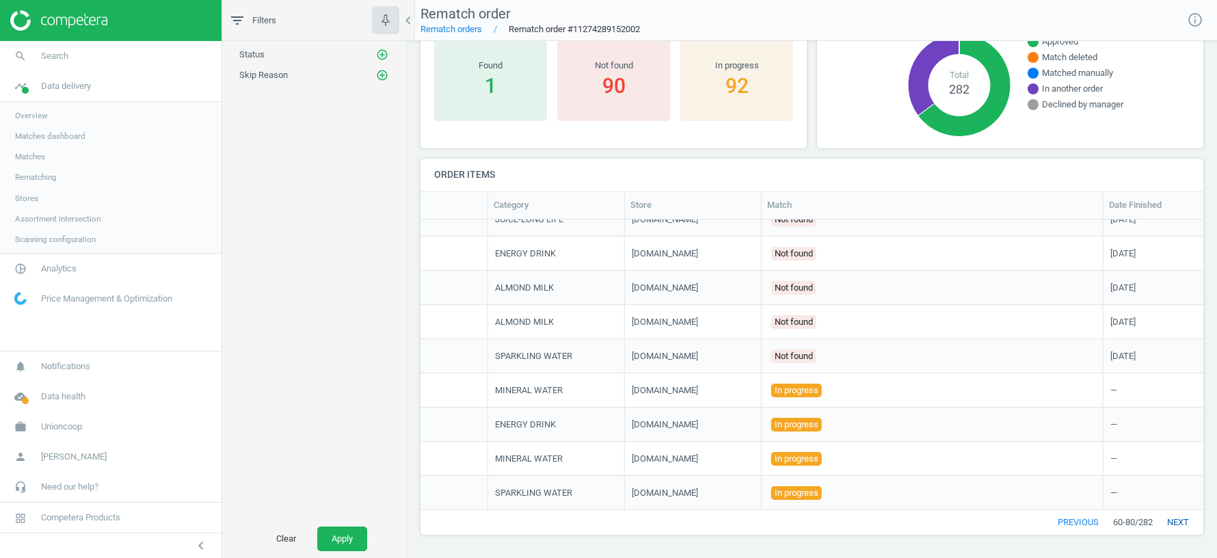
click at [1179, 521] on button "next" at bounding box center [1177, 522] width 51 height 25
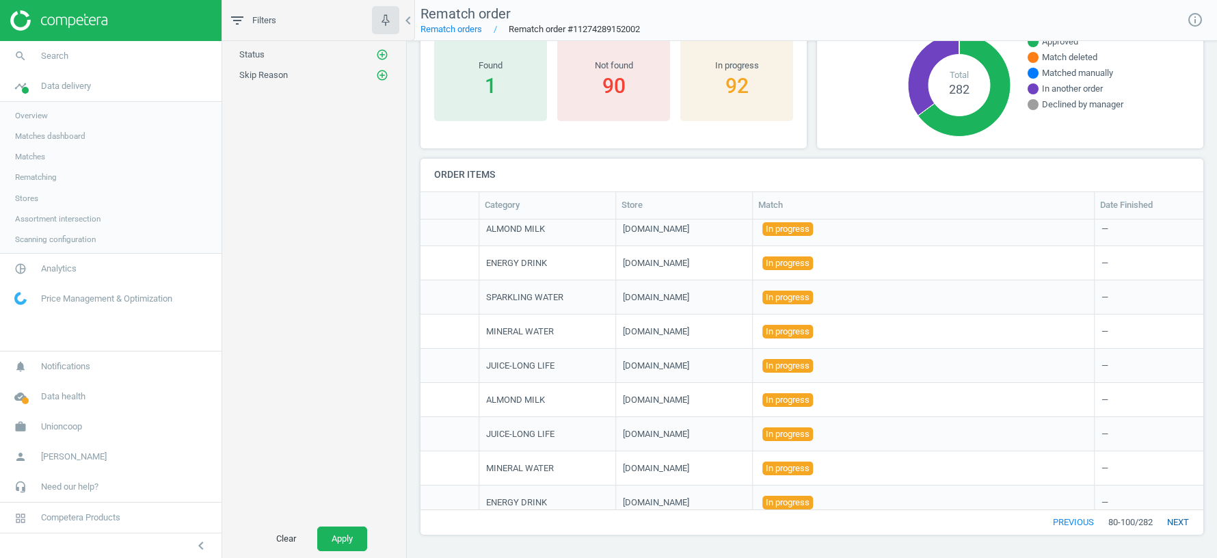
click at [1181, 523] on button "next" at bounding box center [1177, 522] width 51 height 25
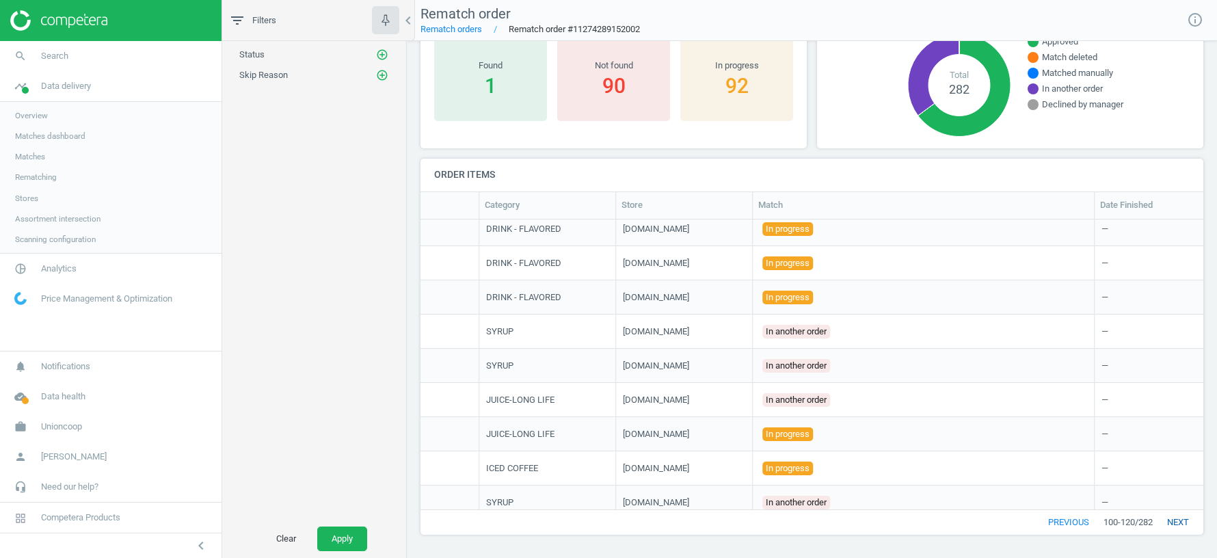
click at [1180, 523] on button "next" at bounding box center [1177, 522] width 51 height 25
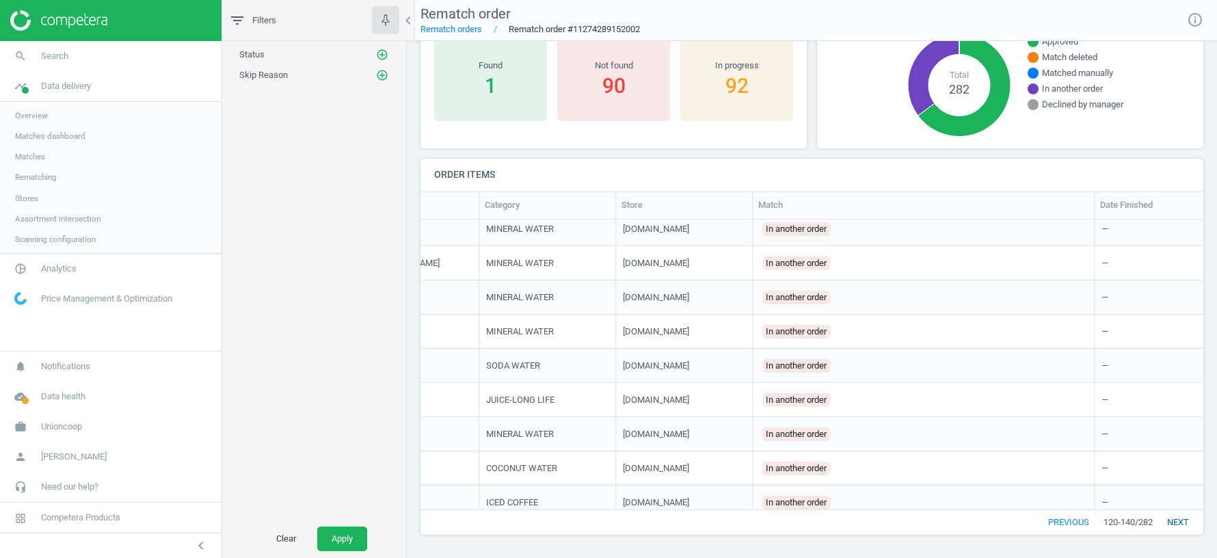
click at [1180, 523] on button "next" at bounding box center [1177, 522] width 51 height 25
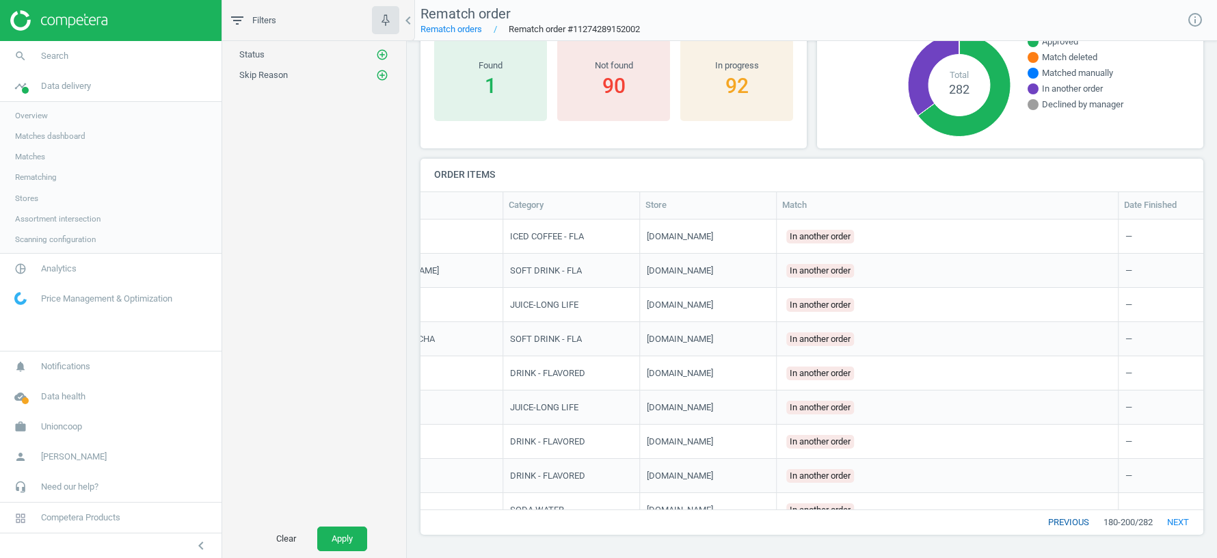
click at [1046, 524] on button "previous" at bounding box center [1068, 522] width 70 height 25
